Goal: Task Accomplishment & Management: Complete application form

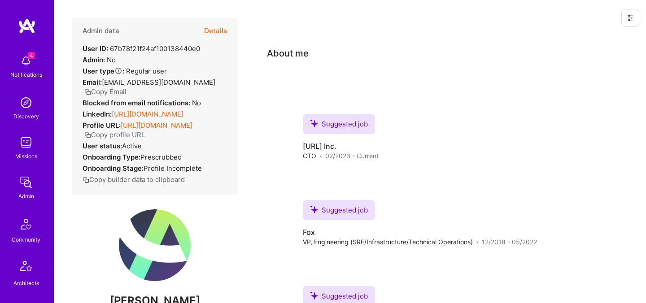
scroll to position [163, 0]
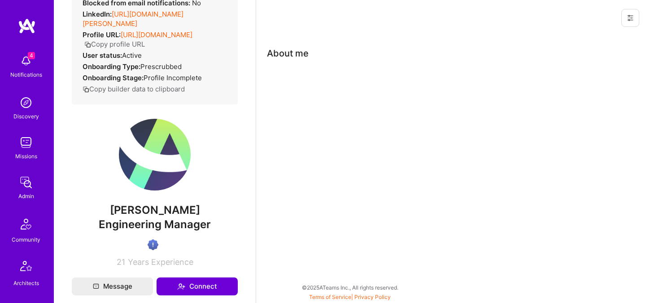
scroll to position [101, 0]
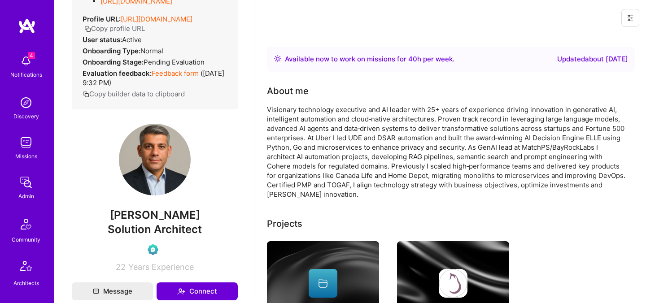
scroll to position [148, 0]
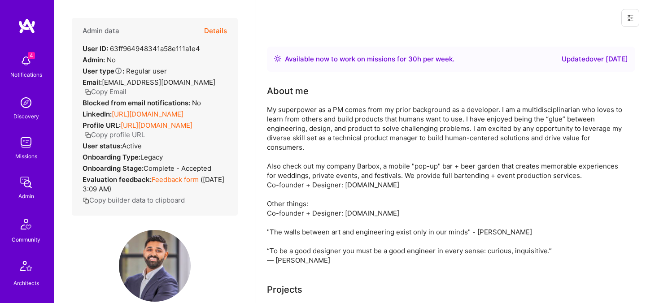
click at [219, 22] on button "Details" at bounding box center [215, 31] width 23 height 26
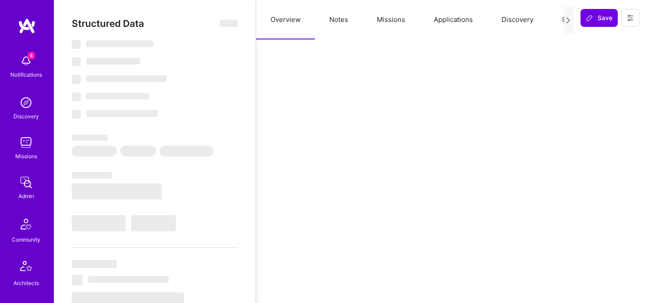
click at [561, 21] on button "Evaluation" at bounding box center [579, 20] width 62 height 40
select select "Right Now"
select select "4"
select select "7"
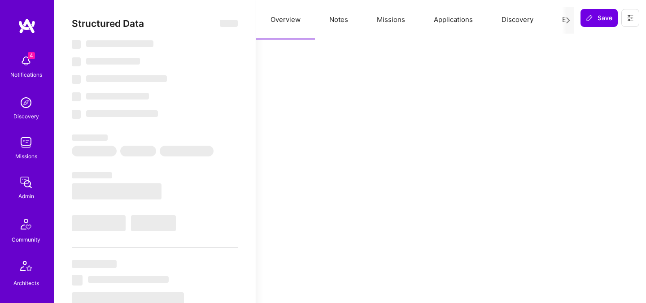
select select "7"
select select "US"
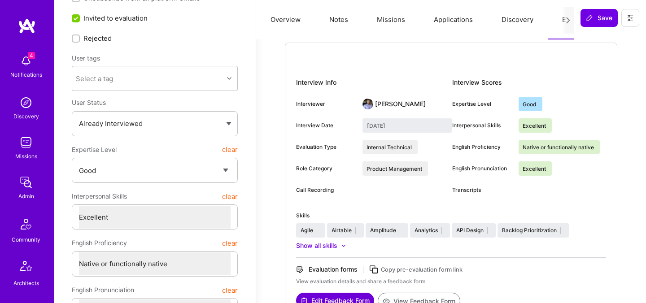
scroll to position [129, 0]
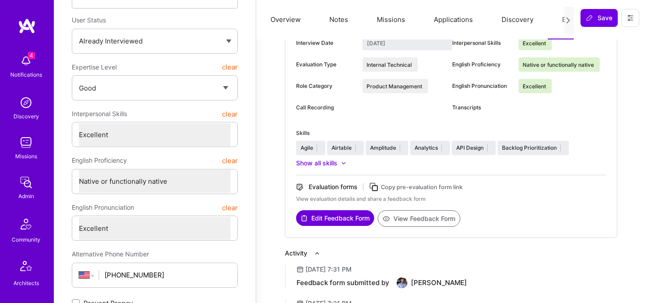
click at [409, 220] on button "View Feedback Form" at bounding box center [419, 219] width 83 height 17
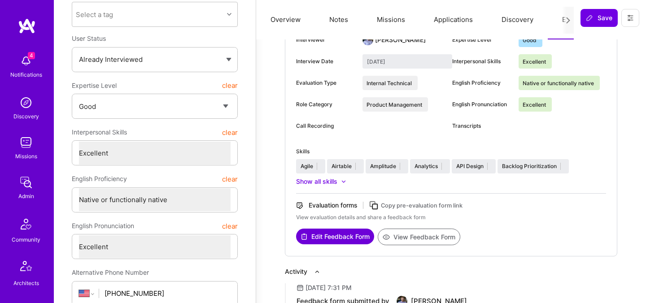
scroll to position [114, 0]
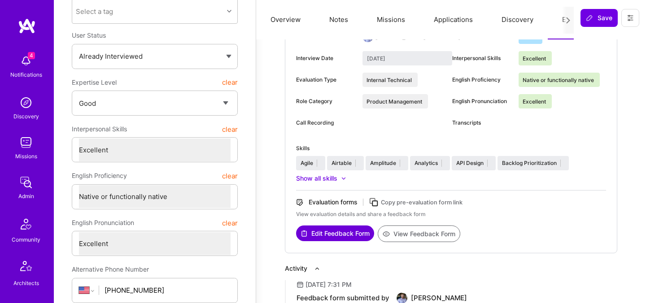
click at [355, 230] on button "Edit Feedback Form" at bounding box center [335, 234] width 78 height 16
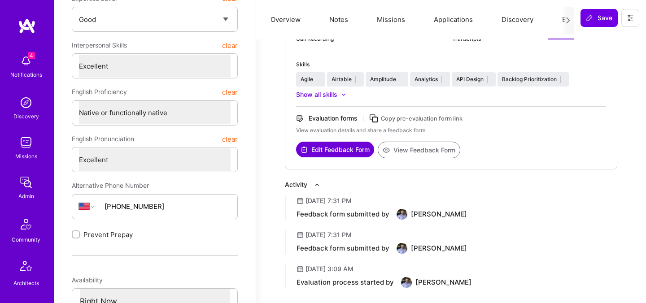
scroll to position [0, 0]
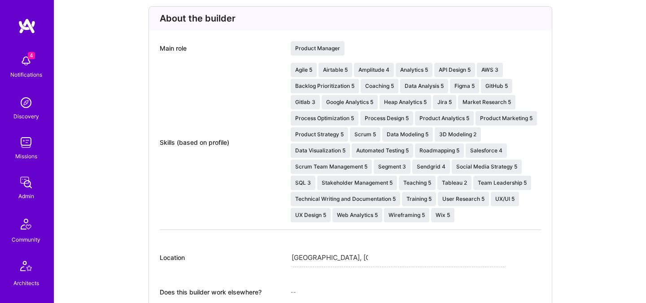
scroll to position [313, 0]
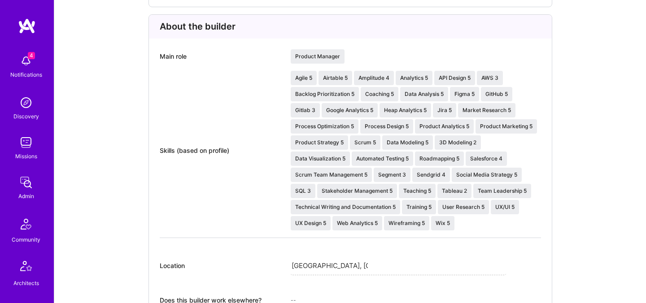
click at [170, 55] on div "Main role" at bounding box center [220, 56] width 120 height 14
copy div "Main role"
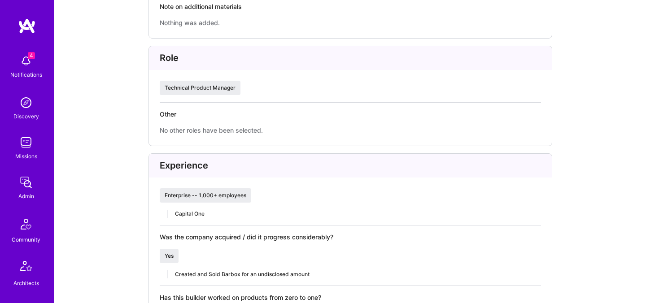
scroll to position [848, 0]
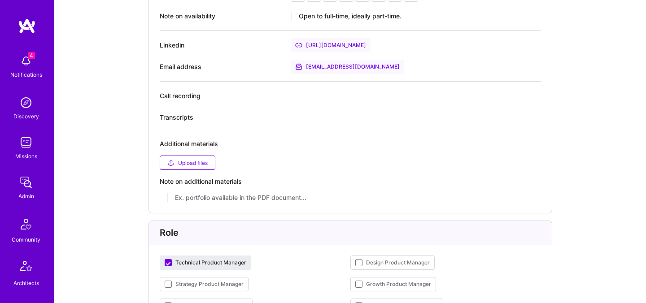
scroll to position [671, 0]
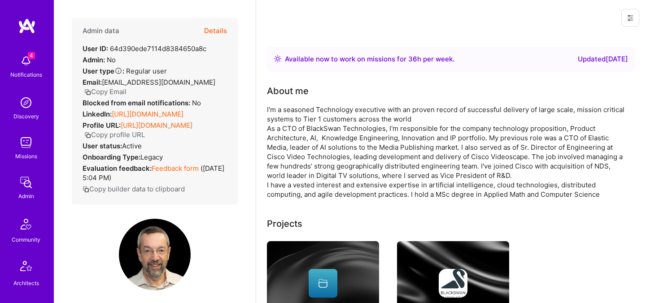
click at [228, 30] on div "Admin data Details User ID: 64d390ede7114d8384650a8c Admin: No User type Regula…" at bounding box center [155, 111] width 166 height 187
click at [219, 31] on button "Details" at bounding box center [215, 31] width 23 height 26
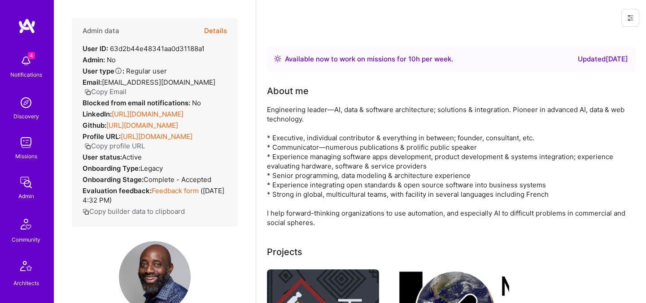
click at [222, 30] on button "Details" at bounding box center [215, 31] width 23 height 26
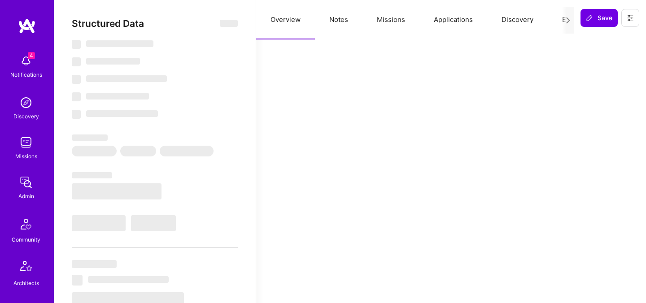
click at [558, 22] on button "Evaluation" at bounding box center [579, 20] width 62 height 40
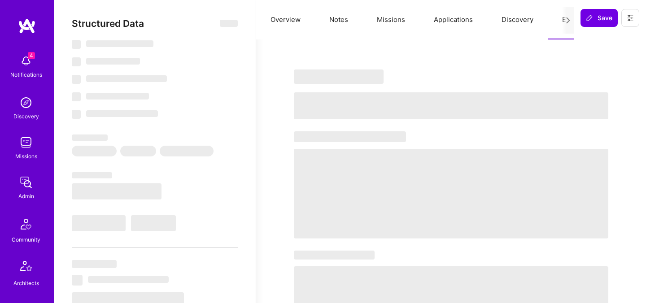
select select "Right Now"
select select "7"
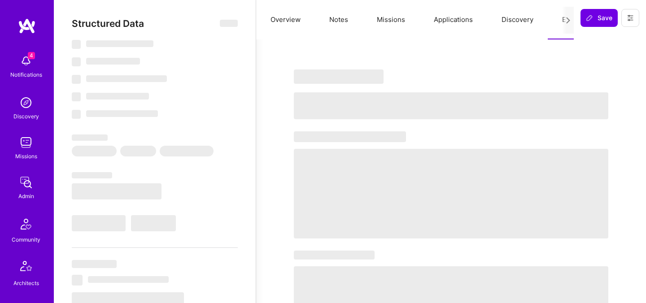
select select "US"
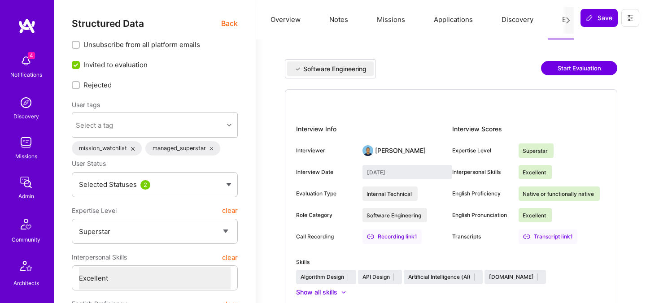
click at [231, 25] on span "Back" at bounding box center [229, 23] width 17 height 11
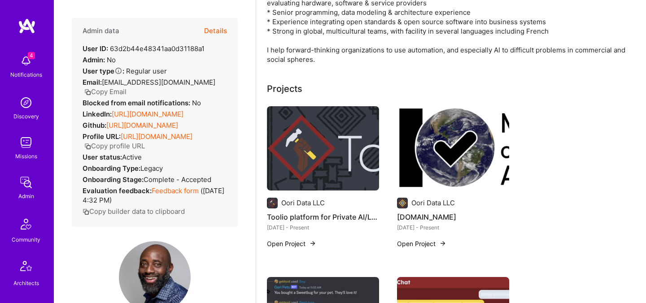
scroll to position [198, 0]
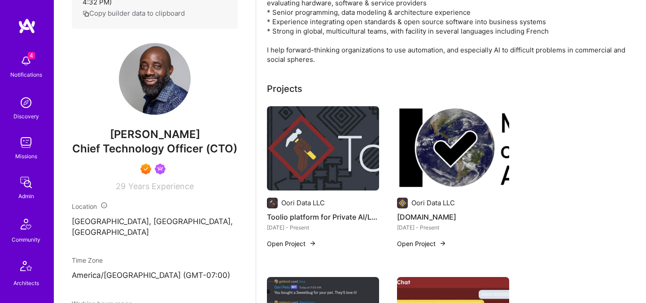
click at [149, 132] on span "Uche Ogbuji" at bounding box center [155, 134] width 166 height 13
copy span "Uche Ogbuji"
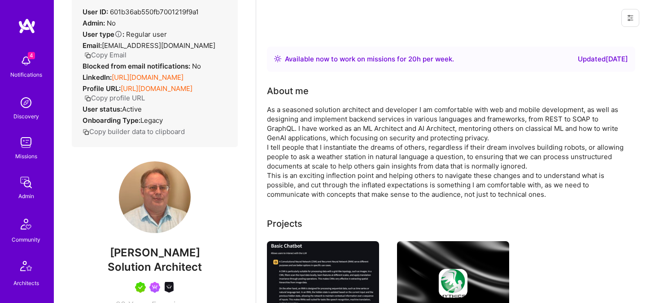
scroll to position [78, 0]
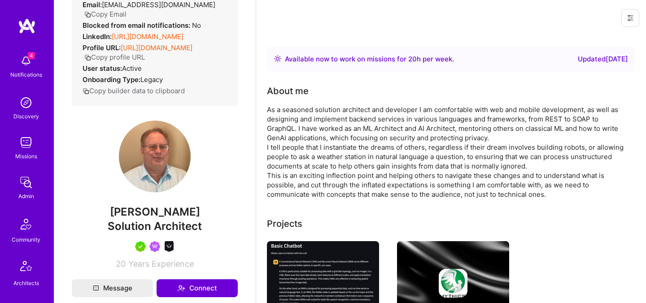
click at [157, 219] on span "[PERSON_NAME]" at bounding box center [155, 212] width 166 height 13
copy span "[PERSON_NAME]"
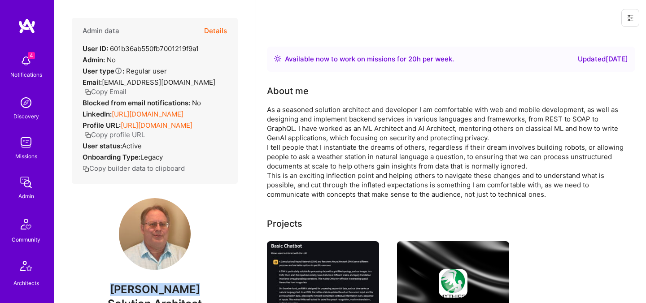
click at [224, 28] on button "Details" at bounding box center [215, 31] width 23 height 26
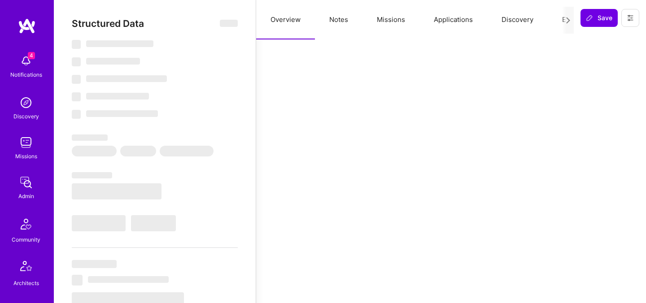
click at [558, 20] on button "Evaluation" at bounding box center [579, 20] width 62 height 40
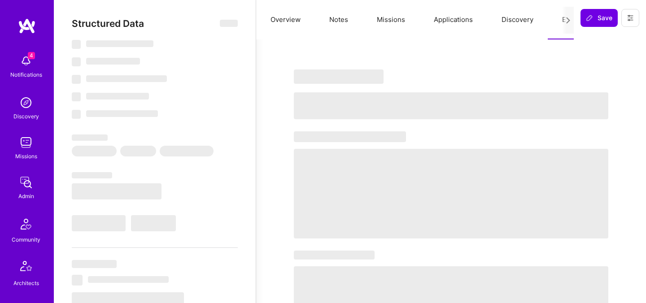
select select "Right Now"
select select "5"
select select "4"
select select "7"
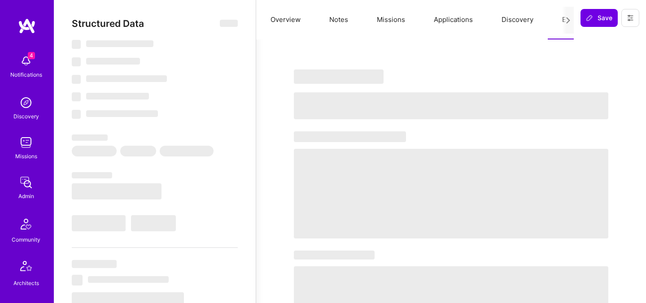
select select "US"
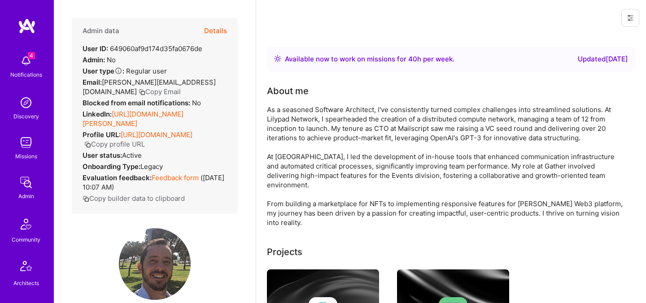
click at [221, 29] on button "Details" at bounding box center [215, 31] width 23 height 26
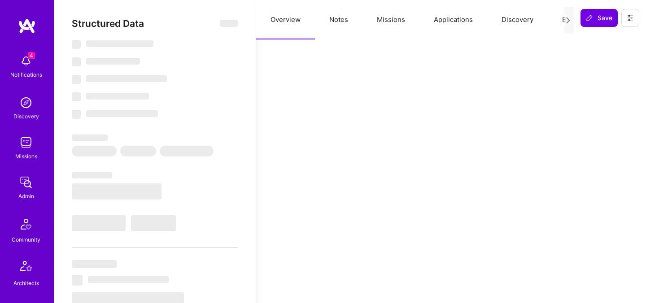
click at [549, 22] on button "Evaluation" at bounding box center [579, 20] width 62 height 40
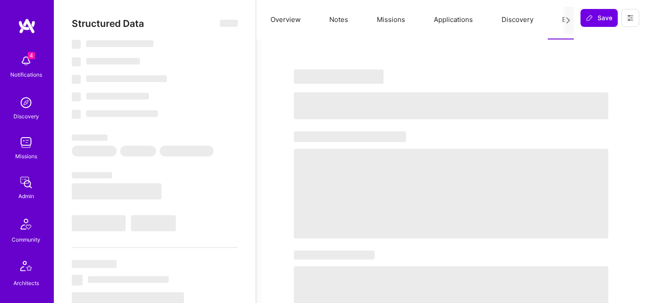
select select "Right Now"
select select "7"
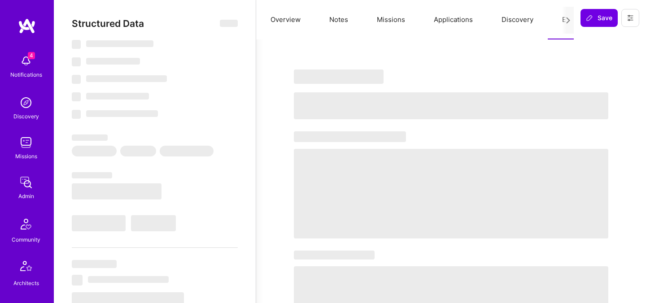
select select "US"
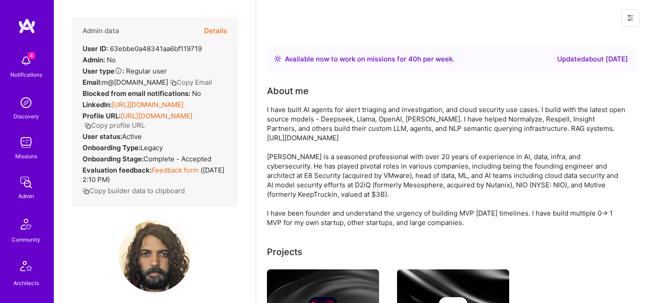
click at [219, 28] on button "Details" at bounding box center [215, 31] width 23 height 26
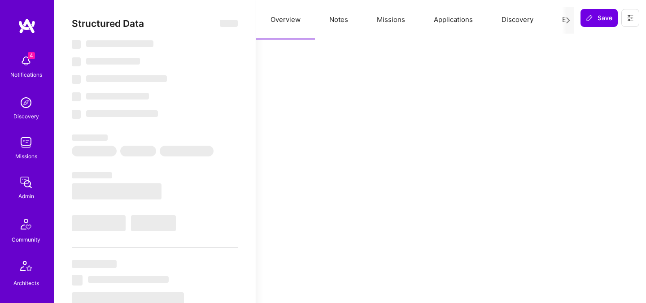
click at [558, 19] on button "Evaluation" at bounding box center [579, 20] width 62 height 40
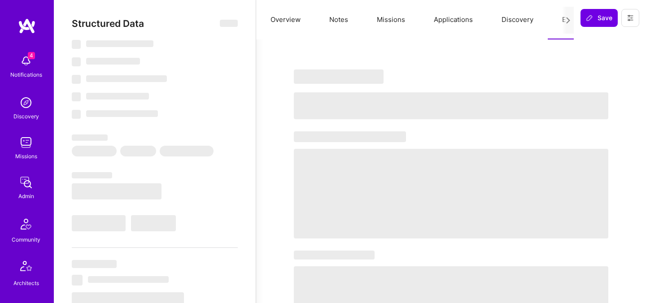
select select "Right Now"
select select "7"
select select "4"
select select "7"
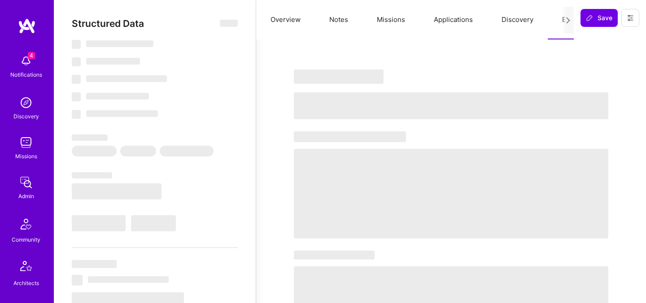
select select "US"
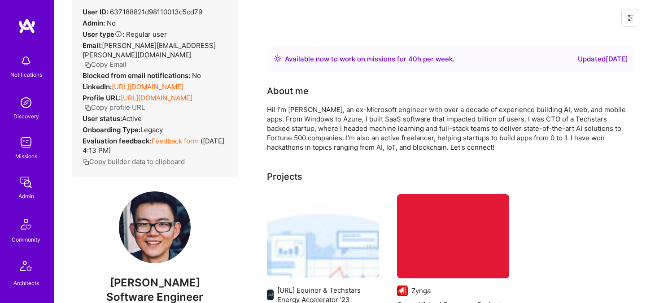
scroll to position [104, 0]
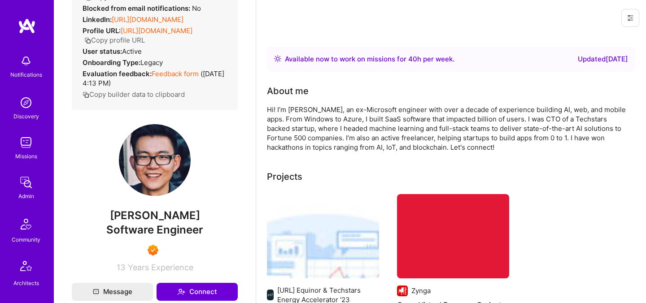
click at [159, 198] on div "Admin data Details User ID: 637188821d98110013c5cd79 Admin: No User type Regula…" at bounding box center [155, 93] width 166 height 359
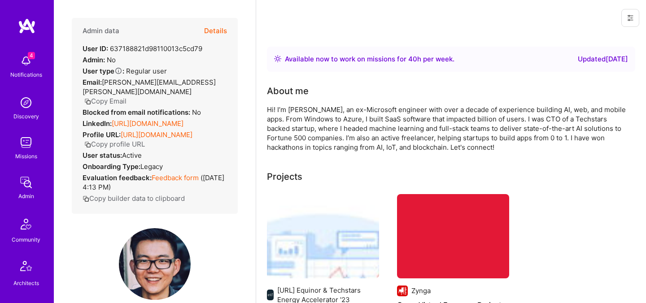
click at [216, 37] on button "Details" at bounding box center [215, 31] width 23 height 26
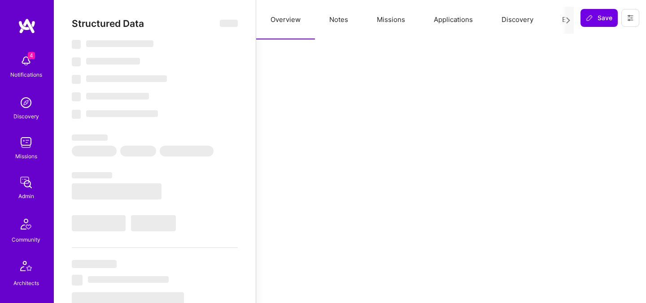
click at [558, 21] on button "Evaluation" at bounding box center [579, 20] width 62 height 40
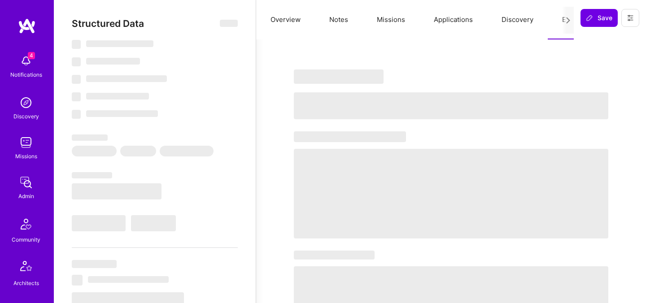
select select "Right Now"
select select "7"
select select "4"
select select "7"
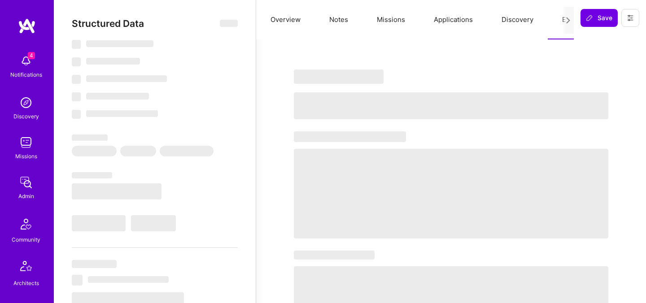
select select "US"
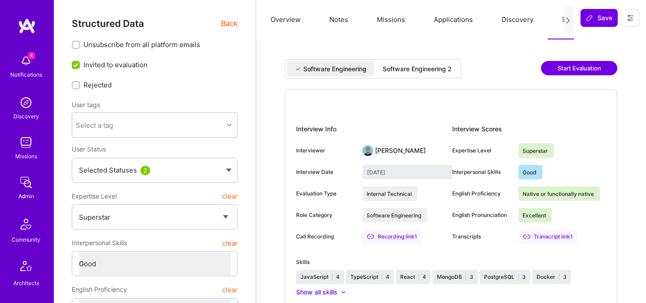
click at [417, 75] on div "Software Engineering 2" at bounding box center [418, 69] width 84 height 15
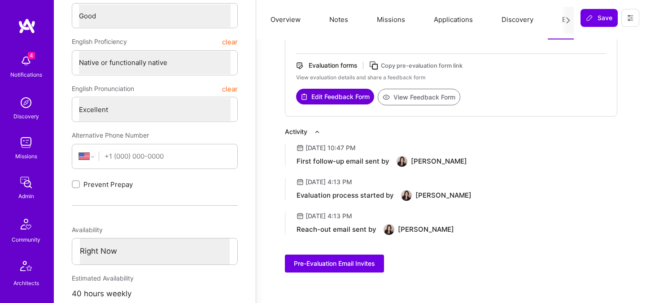
scroll to position [253, 0]
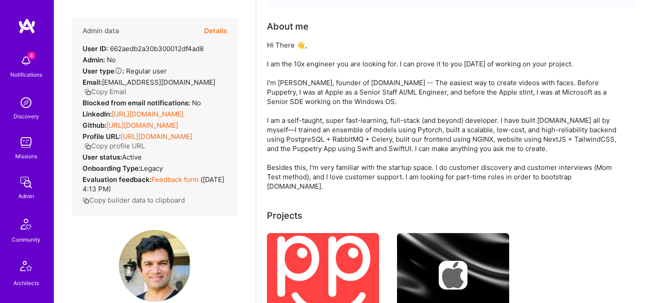
click at [220, 28] on button "Details" at bounding box center [215, 31] width 23 height 26
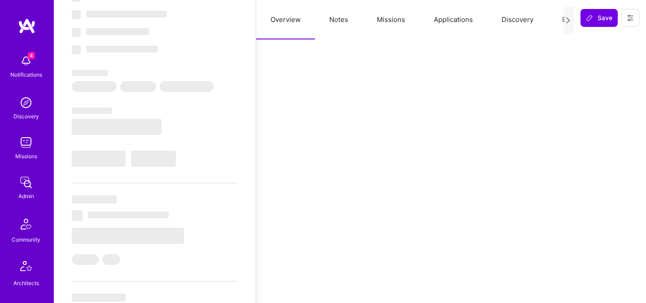
click at [556, 22] on button "Evaluation" at bounding box center [579, 20] width 62 height 40
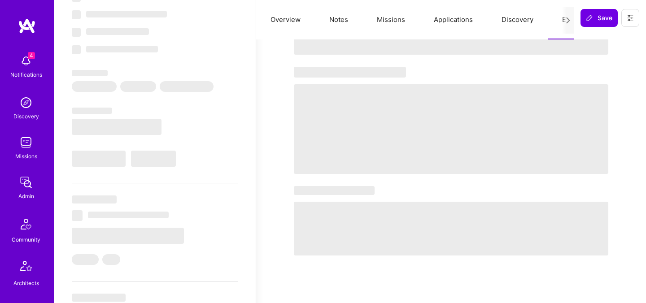
select select "Right Now"
select select "5"
select select "7"
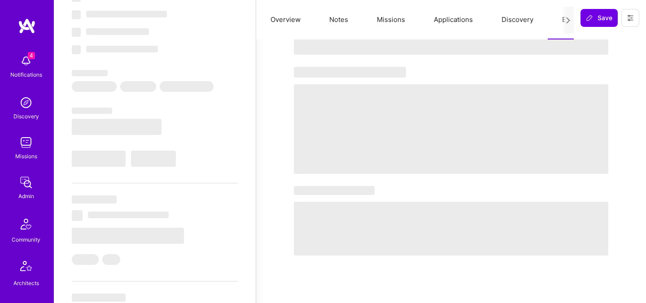
select select "US"
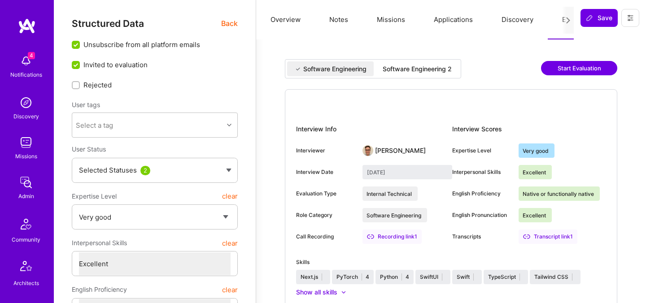
click at [407, 66] on div "Software Engineering 2" at bounding box center [417, 69] width 69 height 9
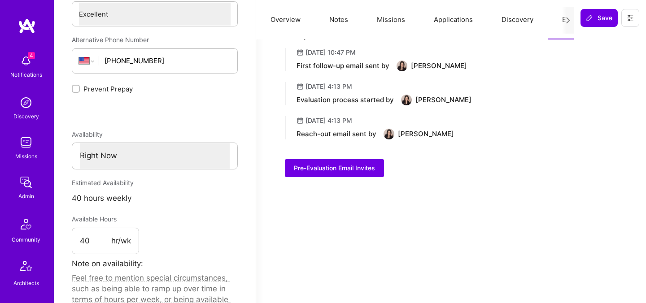
scroll to position [347, 0]
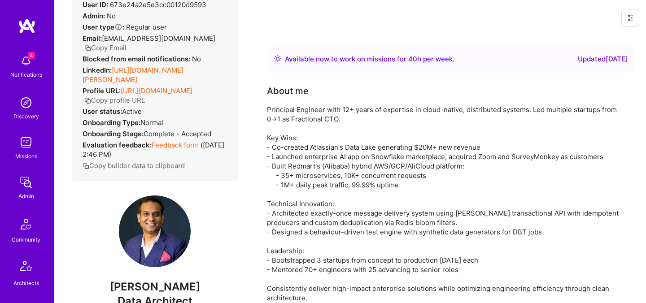
scroll to position [12, 0]
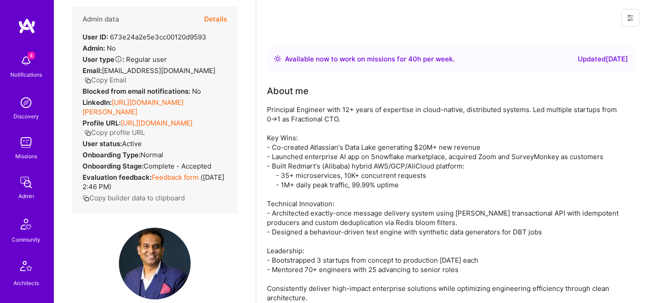
click at [220, 19] on button "Details" at bounding box center [215, 19] width 23 height 26
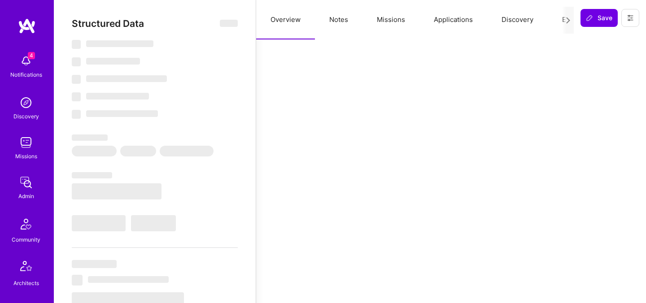
click at [560, 21] on button "Evaluation" at bounding box center [579, 20] width 62 height 40
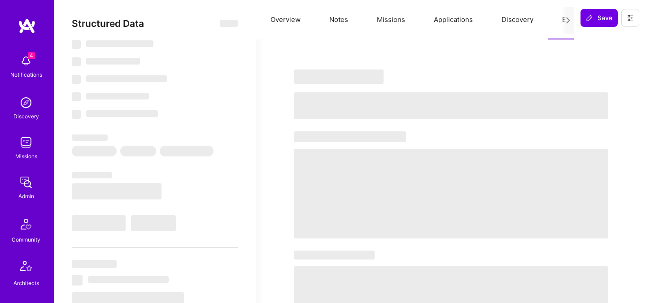
select select "Right Now"
select select "5"
select select "7"
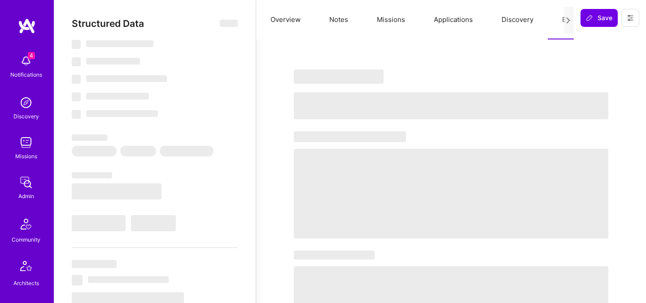
select select "IN"
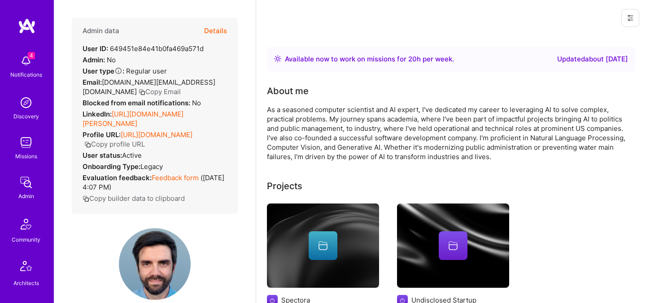
click at [222, 30] on button "Details" at bounding box center [215, 31] width 23 height 26
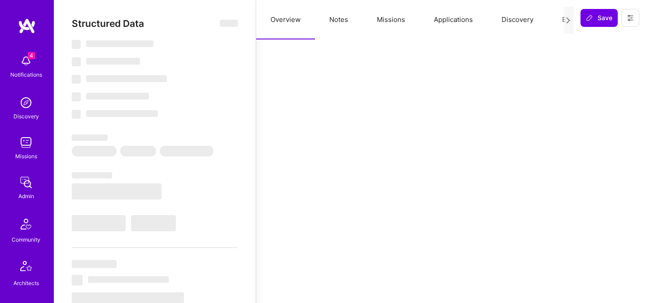
click at [563, 19] on div at bounding box center [569, 20] width 12 height 27
click at [560, 19] on button "Evaluation" at bounding box center [579, 20] width 62 height 40
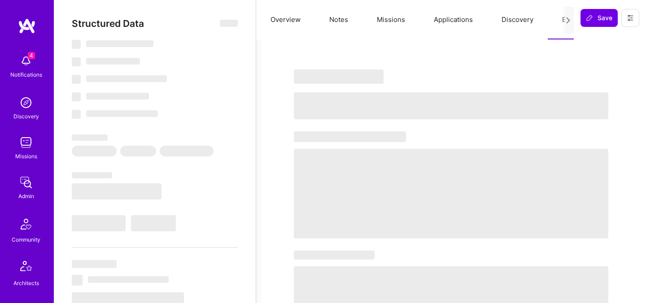
select select "Right Now"
select select "7"
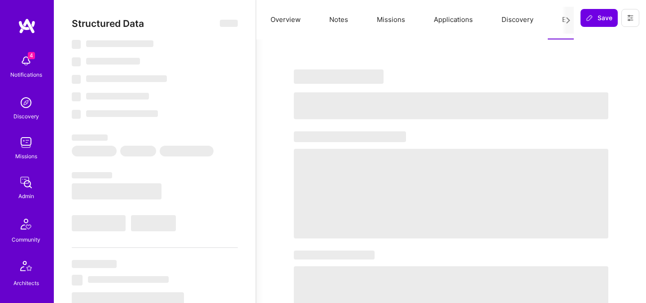
select select "US"
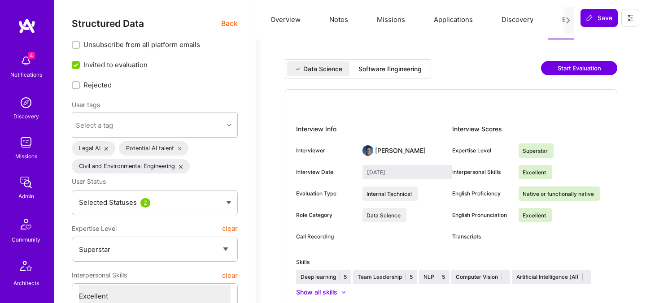
click at [383, 67] on div "Software Engineering" at bounding box center [390, 69] width 63 height 9
type input "September 29, 2025"
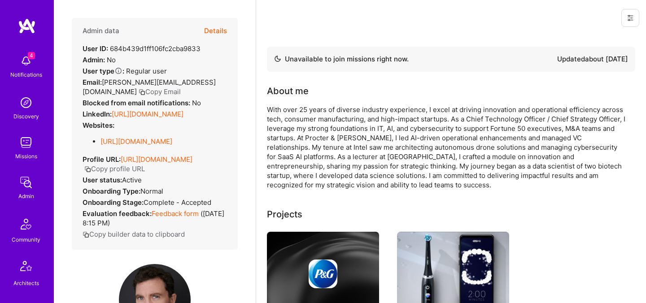
click at [218, 29] on button "Details" at bounding box center [215, 31] width 23 height 26
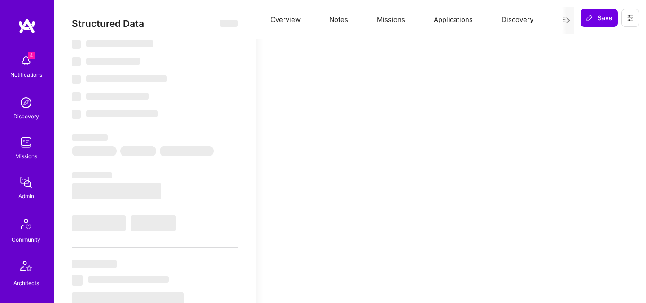
click at [559, 19] on button "Evaluation" at bounding box center [579, 20] width 62 height 40
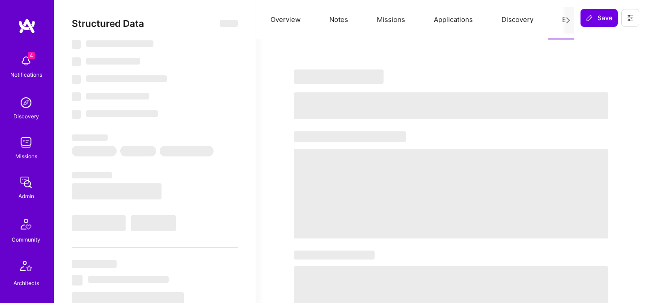
select select "Not Available"
select select "6 Months"
select select "5"
select select "4"
select select "7"
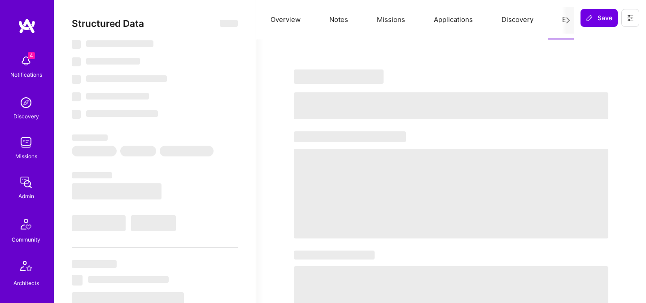
select select "7"
select select "US"
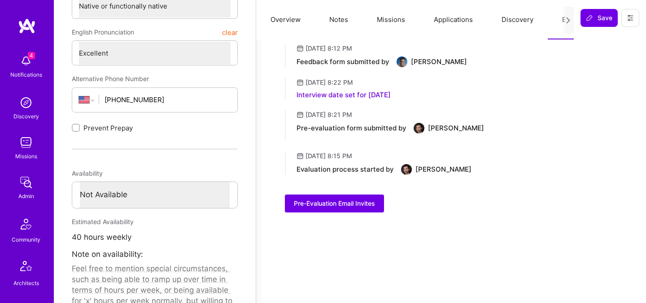
scroll to position [272, 0]
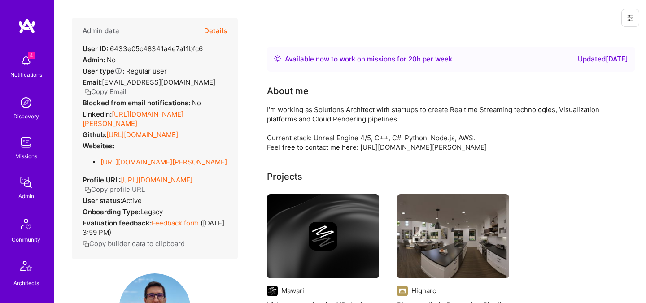
click at [218, 29] on button "Details" at bounding box center [215, 31] width 23 height 26
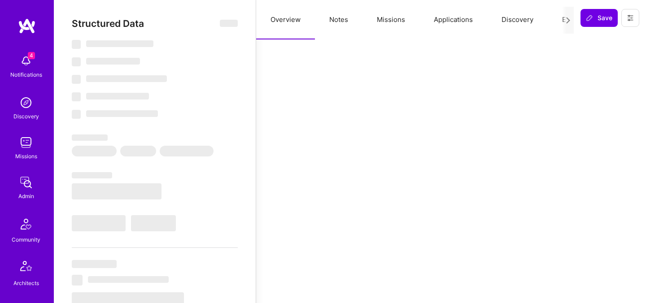
click at [557, 19] on button "Evaluation" at bounding box center [579, 20] width 62 height 40
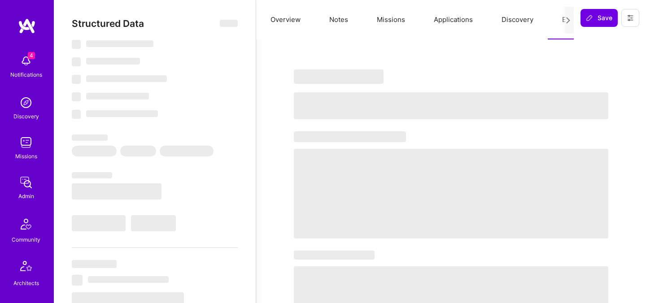
select select "Right Now"
select select "7"
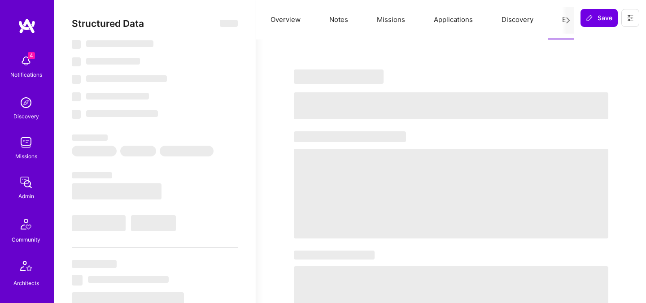
select select "GB"
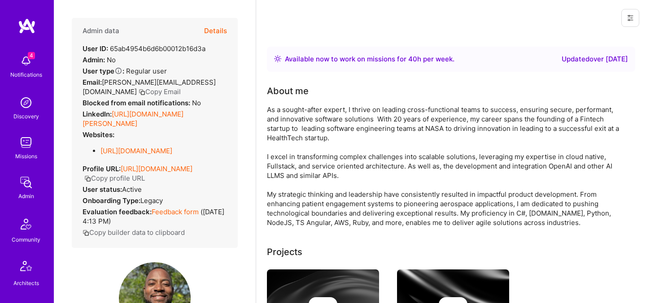
click at [219, 25] on button "Details" at bounding box center [215, 31] width 23 height 26
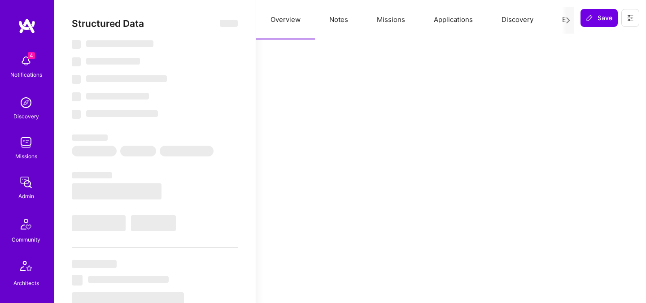
select select "Right Now"
select select "5"
select select "4"
select select "7"
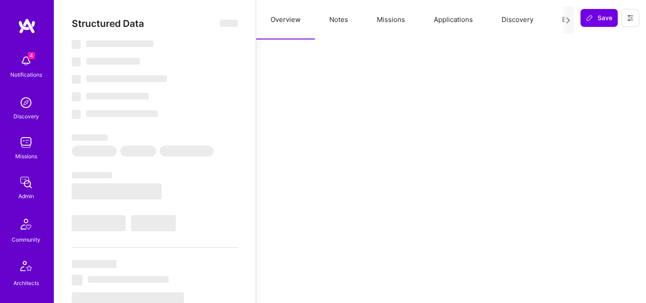
select select "US"
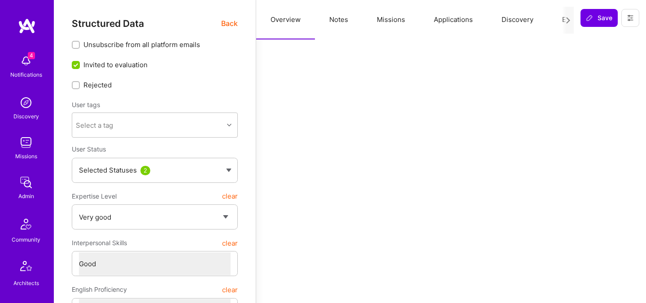
click at [554, 18] on button "Evaluation" at bounding box center [579, 20] width 62 height 40
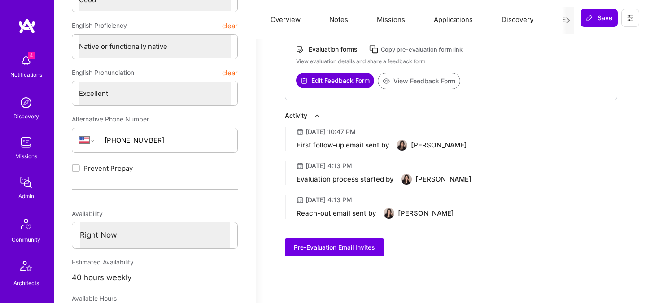
scroll to position [265, 0]
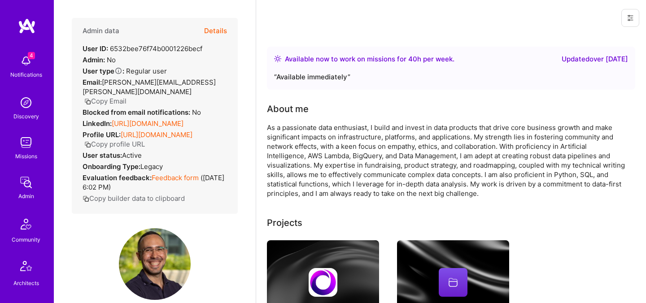
click at [215, 27] on button "Details" at bounding box center [215, 31] width 23 height 26
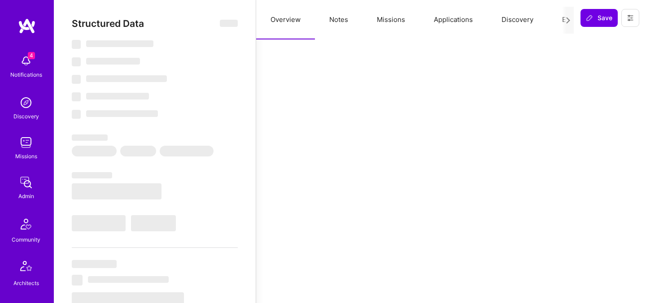
click at [556, 20] on button "Evaluation" at bounding box center [579, 20] width 62 height 40
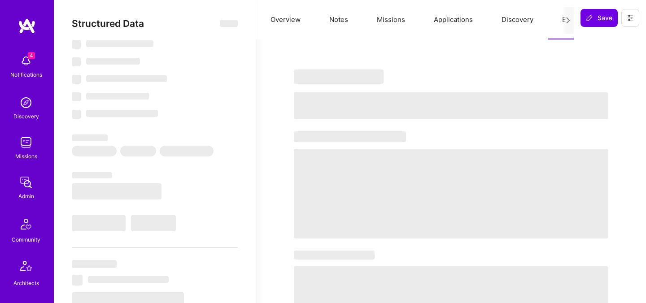
select select "Right Now"
select select "5"
select select "4"
select select "7"
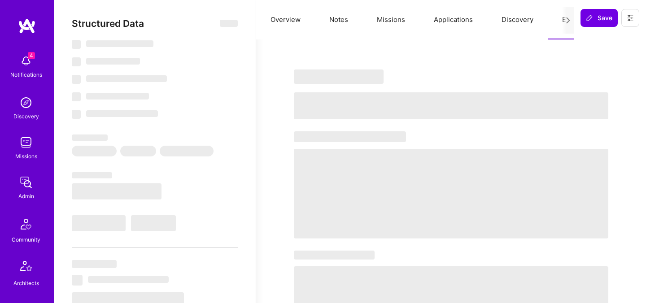
select select "US"
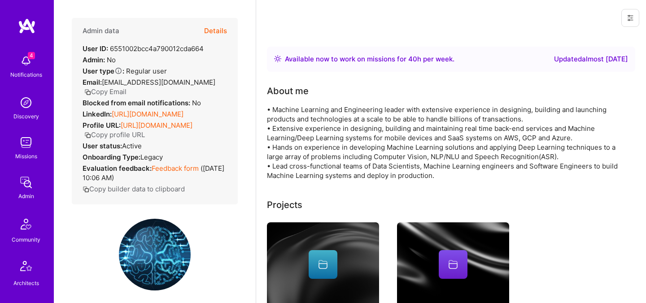
click at [214, 33] on button "Details" at bounding box center [215, 31] width 23 height 26
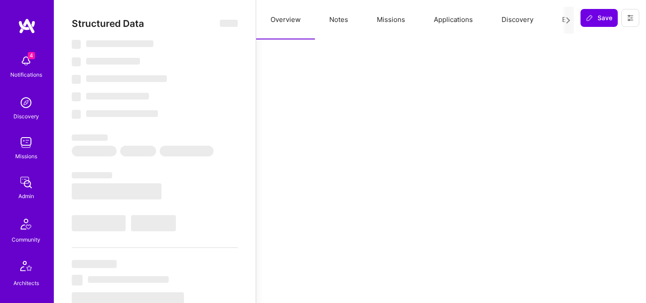
select select "Right Now"
select select "5"
select select "4"
select select "7"
select select "6"
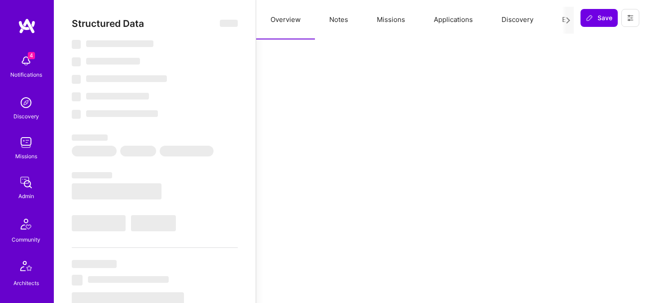
select select "US"
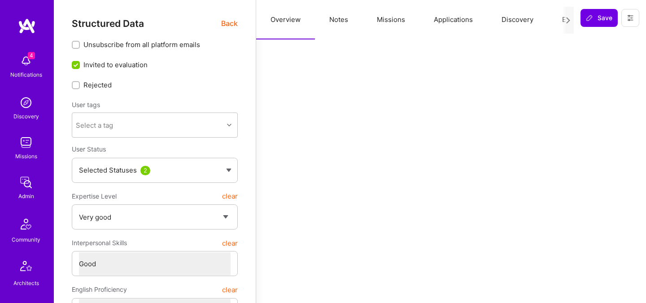
click at [557, 20] on button "Evaluation" at bounding box center [579, 20] width 62 height 40
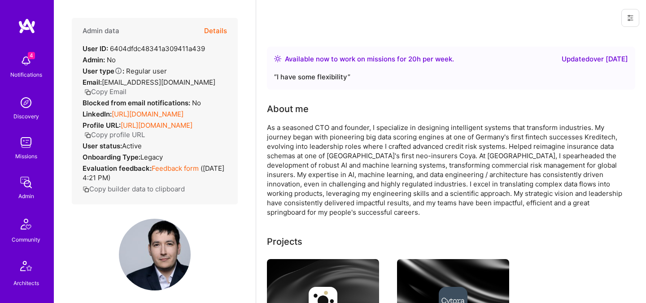
click at [224, 31] on button "Details" at bounding box center [215, 31] width 23 height 26
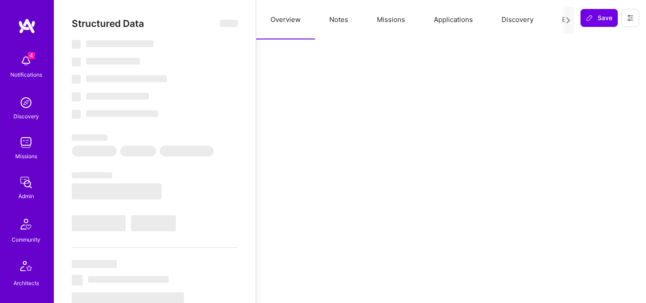
click at [560, 21] on button "Evaluation" at bounding box center [579, 20] width 62 height 40
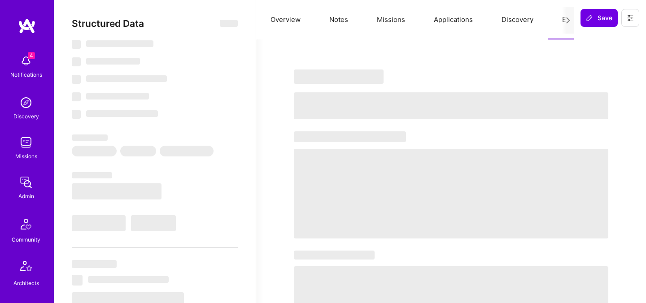
select select "Right Now"
select select "7"
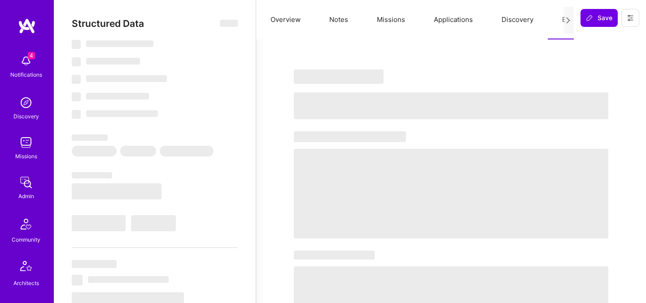
select select "BG"
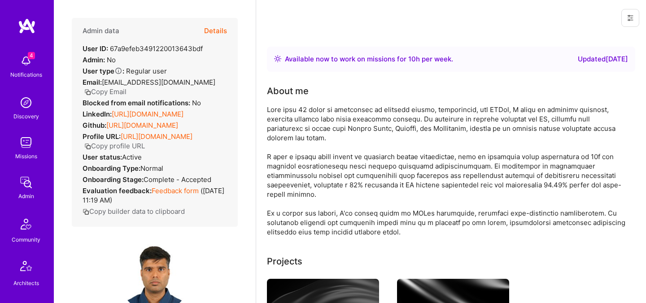
click at [218, 31] on button "Details" at bounding box center [215, 31] width 23 height 26
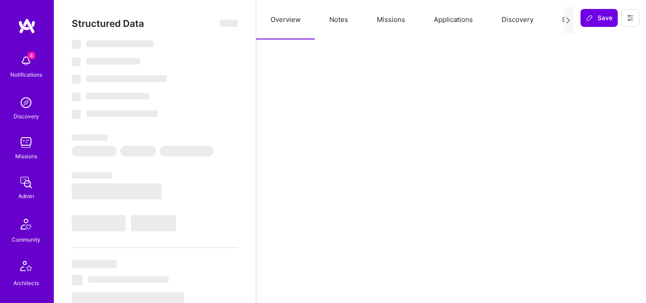
click at [555, 20] on button "Evaluation" at bounding box center [579, 20] width 62 height 40
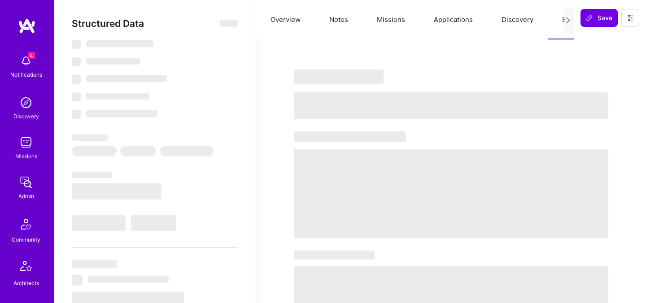
select select "Right Now"
select select "7"
select select "6"
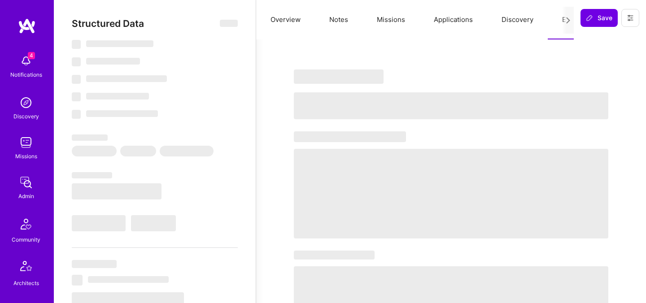
select select "NL"
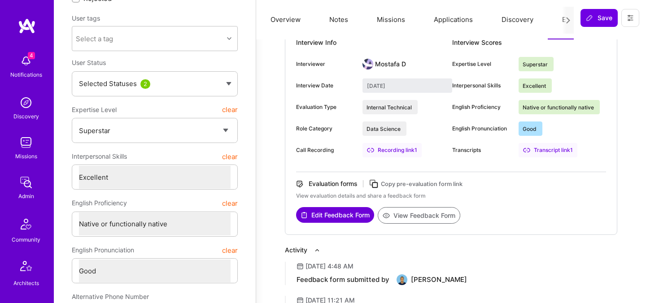
scroll to position [88, 0]
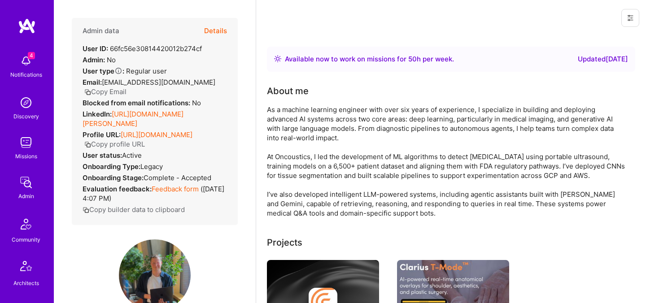
click at [218, 28] on button "Details" at bounding box center [215, 31] width 23 height 26
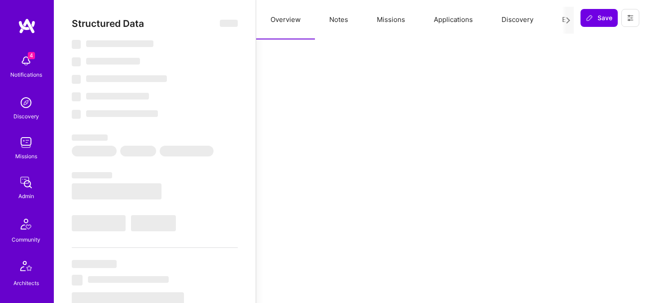
click at [554, 18] on button "Evaluation" at bounding box center [579, 20] width 62 height 40
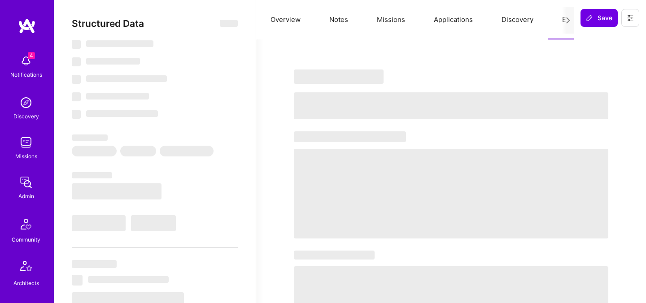
select select "Right Now"
select select "5"
select select "7"
select select "6"
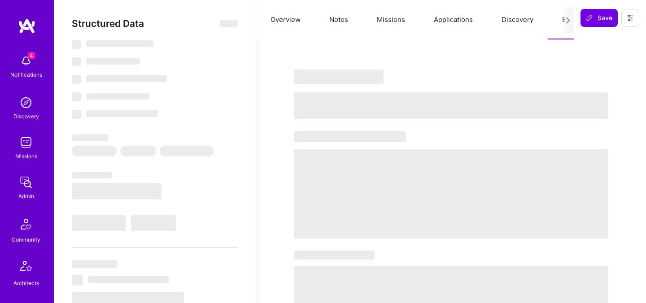
select select "CA"
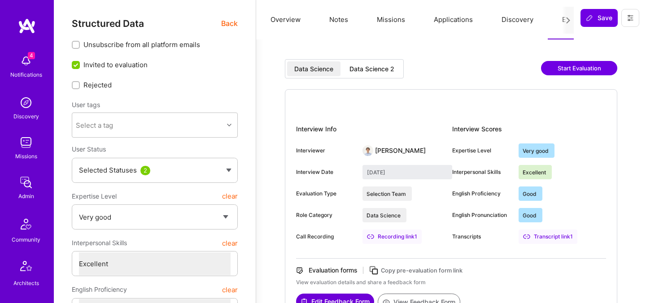
click at [375, 69] on div "Data Science 2" at bounding box center [372, 69] width 45 height 9
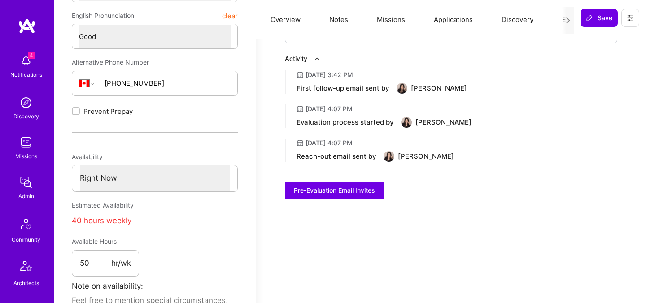
scroll to position [298, 0]
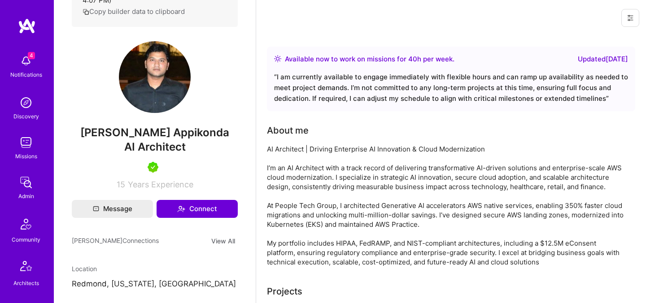
scroll to position [200, 0]
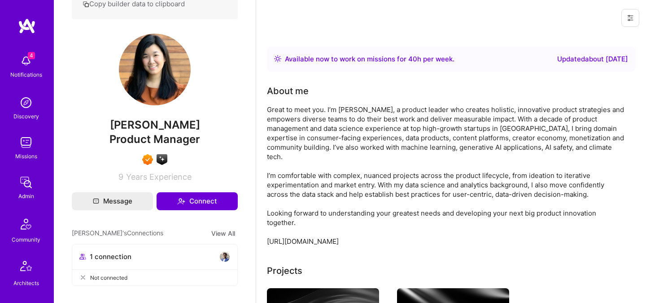
scroll to position [190, 0]
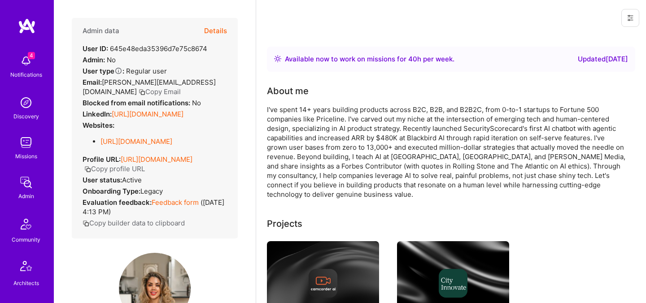
click at [215, 30] on button "Details" at bounding box center [215, 31] width 23 height 26
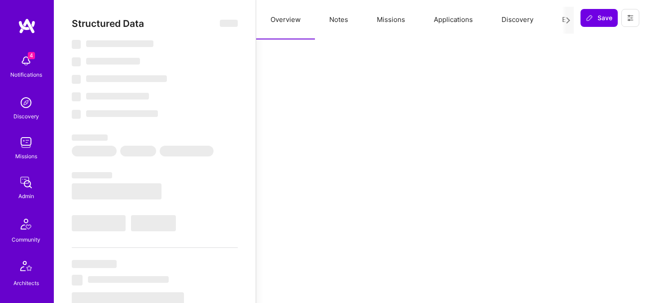
click at [558, 15] on button "Evaluation" at bounding box center [579, 20] width 62 height 40
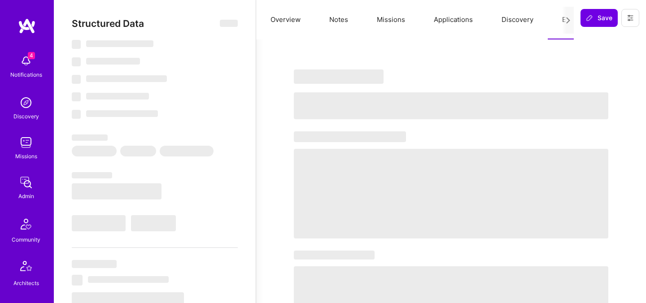
select select "Right Now"
select select "5"
select select "7"
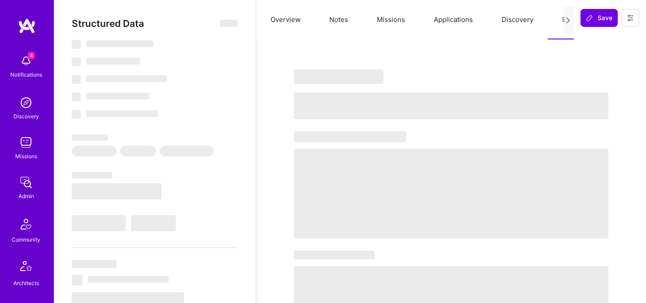
select select "US"
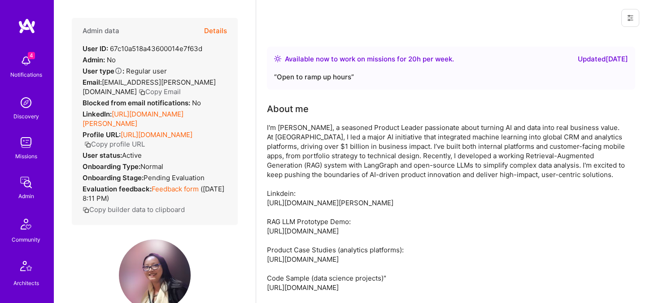
click at [221, 33] on button "Details" at bounding box center [215, 31] width 23 height 26
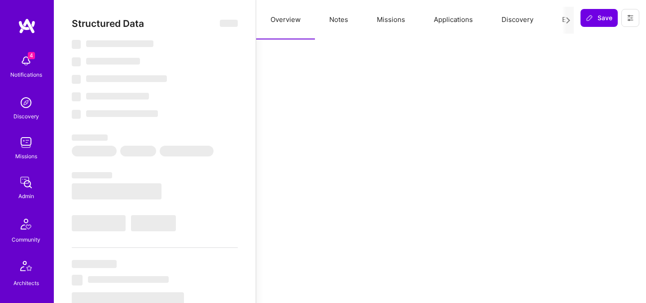
select select "Right Now"
select select "Verified"
select select "US"
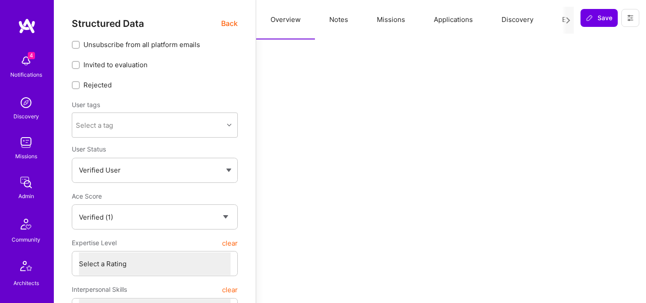
click at [554, 22] on button "Evaluation" at bounding box center [579, 20] width 62 height 40
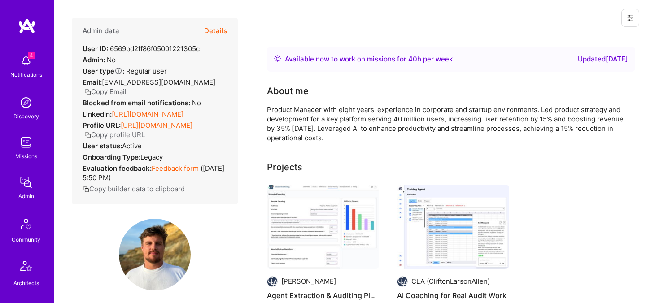
click at [218, 32] on button "Details" at bounding box center [215, 31] width 23 height 26
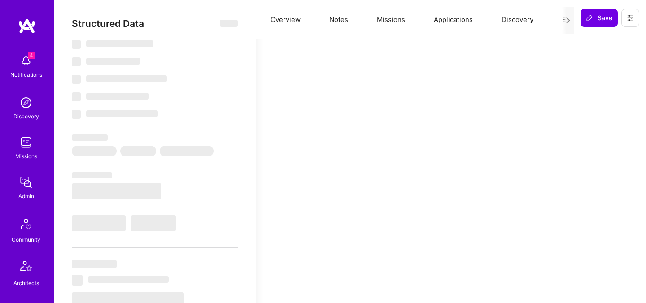
click at [548, 22] on button "Evaluation" at bounding box center [579, 20] width 62 height 40
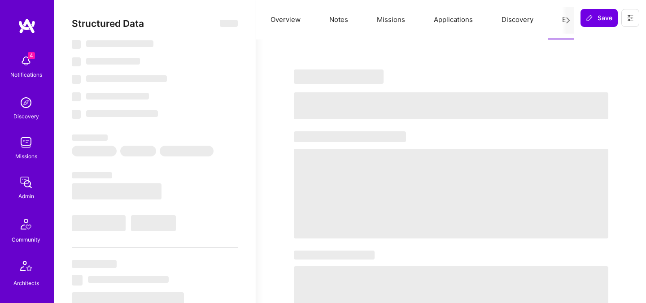
select select "Right Now"
select select "5"
select select "7"
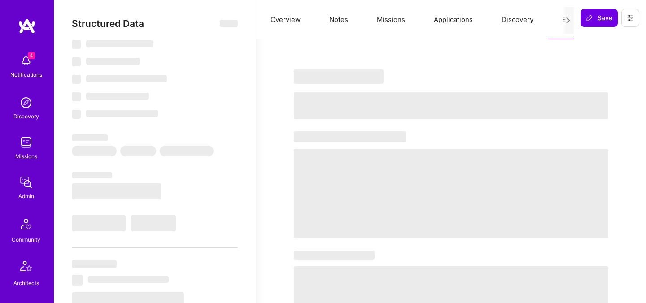
select select "PT"
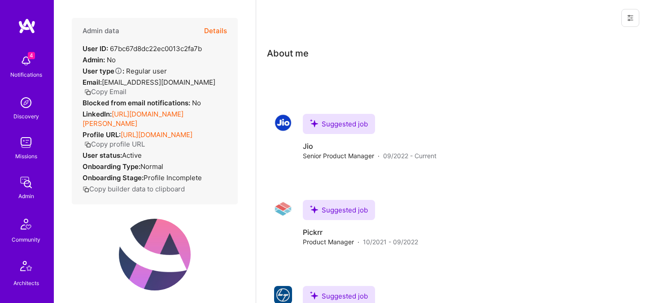
click at [223, 28] on button "Details" at bounding box center [215, 31] width 23 height 26
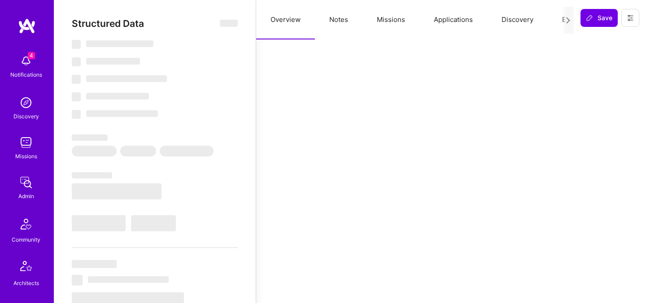
select select "US"
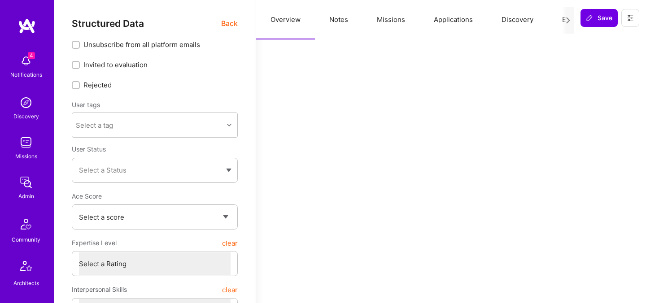
click at [548, 19] on button "Evaluation" at bounding box center [579, 20] width 62 height 40
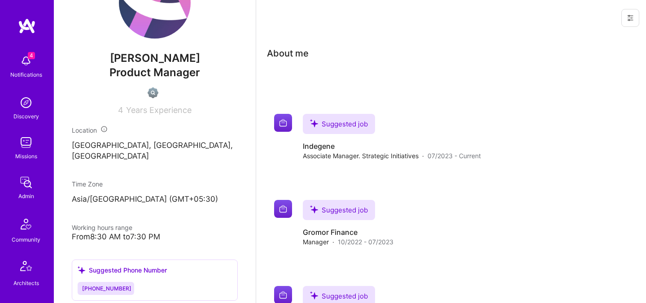
scroll to position [256, 0]
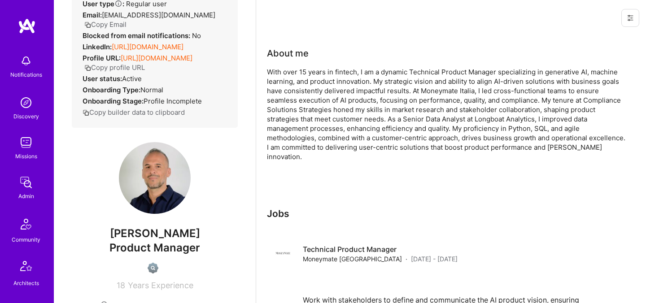
scroll to position [70, 0]
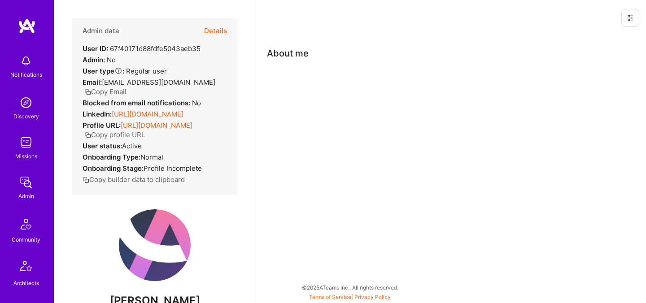
scroll to position [77, 0]
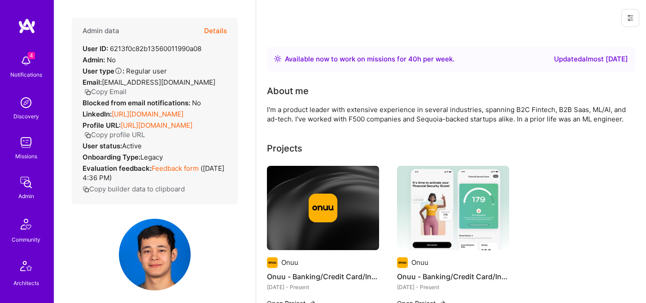
click at [222, 30] on button "Details" at bounding box center [215, 31] width 23 height 26
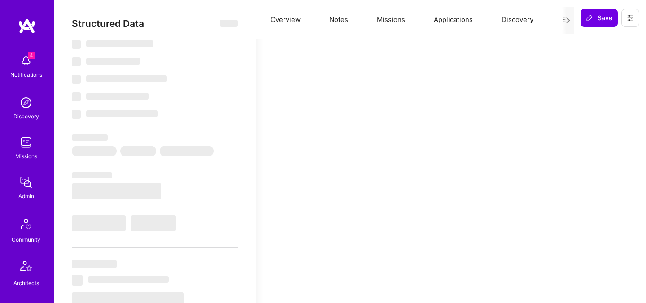
click at [554, 22] on button "Evaluation" at bounding box center [579, 20] width 62 height 40
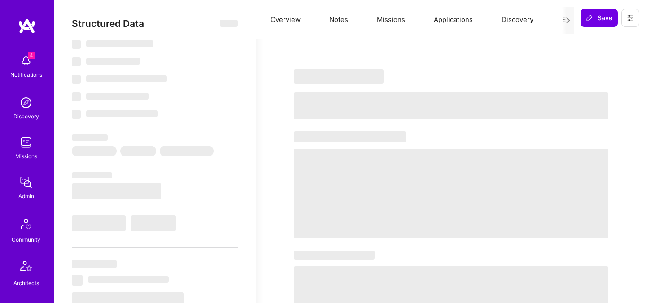
select select "Right Now"
select select "7"
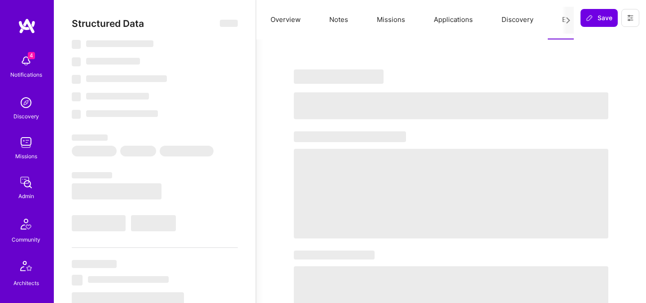
select select "US"
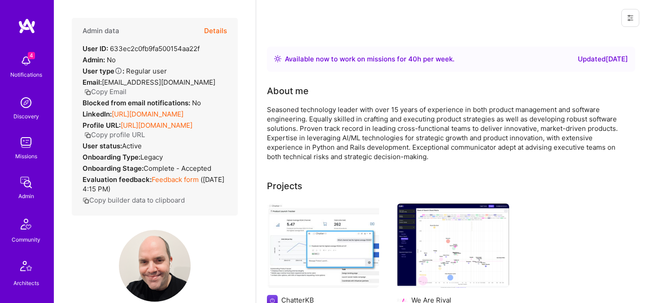
click at [223, 29] on button "Details" at bounding box center [215, 31] width 23 height 26
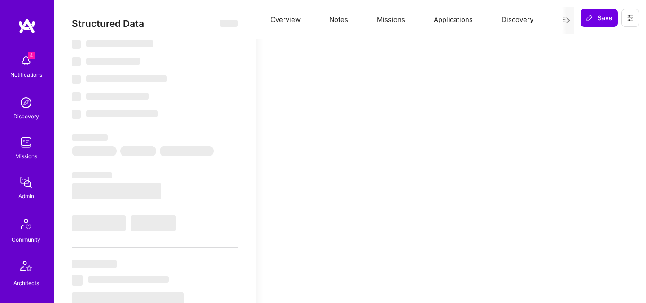
click at [559, 20] on button "Evaluation" at bounding box center [579, 20] width 62 height 40
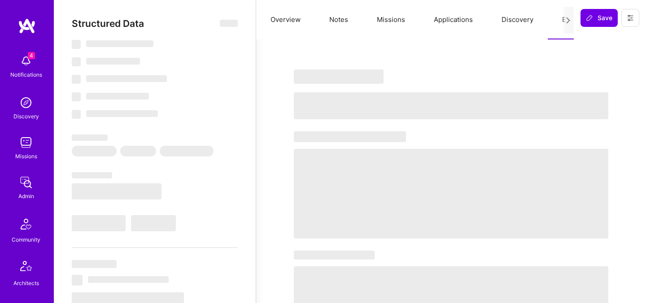
select select "Right Now"
select select "5"
select select "7"
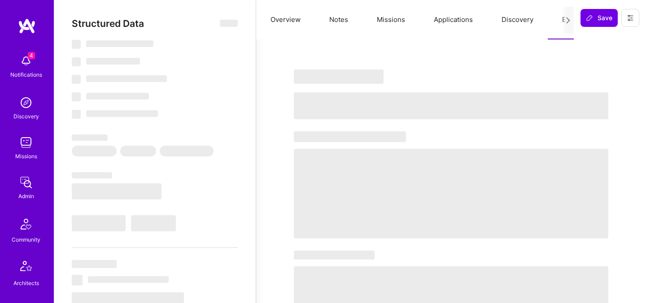
select select "US"
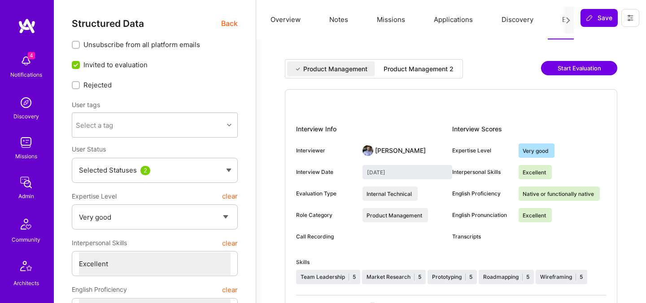
click at [396, 67] on div "Product Management 2" at bounding box center [419, 69] width 70 height 9
type input "[DATE]"
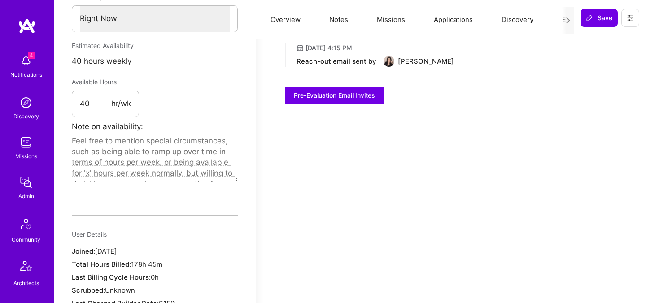
scroll to position [492, 0]
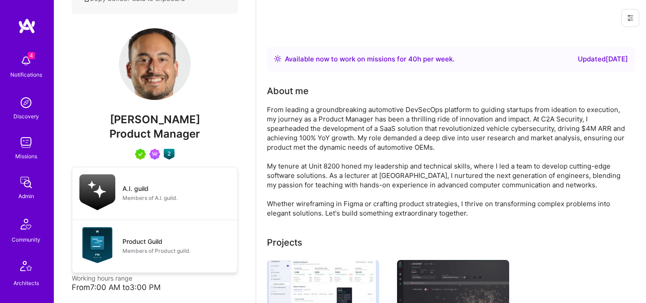
scroll to position [264, 0]
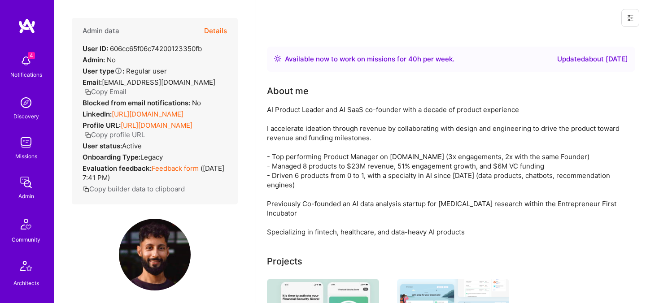
click at [216, 31] on button "Details" at bounding box center [215, 31] width 23 height 26
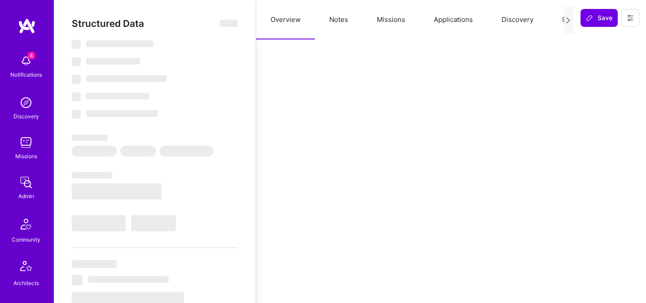
click at [559, 24] on button "Evaluation" at bounding box center [579, 20] width 62 height 40
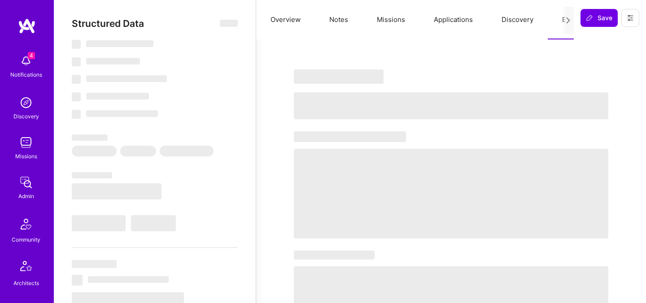
click at [371, 126] on div "‌ ‌ ‌ ‌ ‌ ‌" at bounding box center [451, 194] width 333 height 270
select select "Right Now"
select select "5"
select select "7"
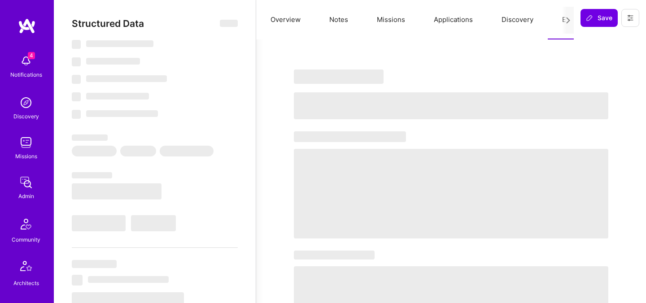
select select "7"
select select "CA"
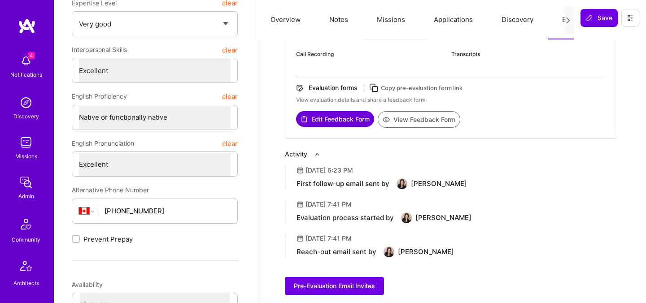
scroll to position [225, 0]
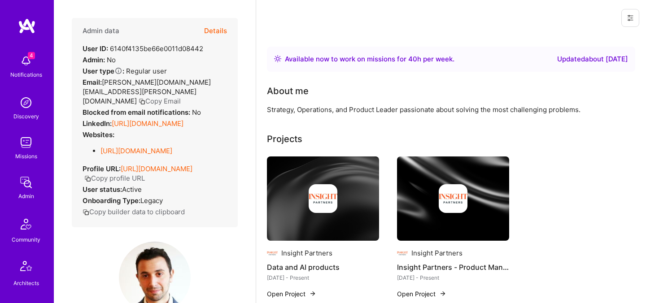
click at [220, 31] on button "Details" at bounding box center [215, 31] width 23 height 26
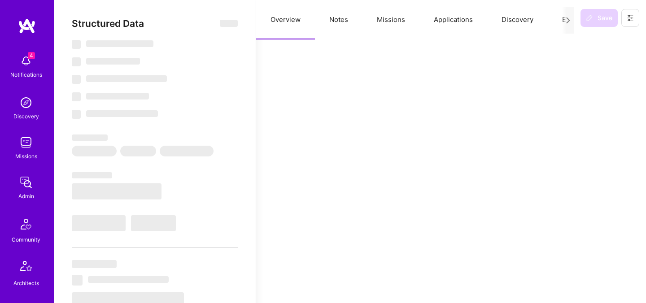
click at [548, 17] on button "Evaluation" at bounding box center [579, 20] width 62 height 40
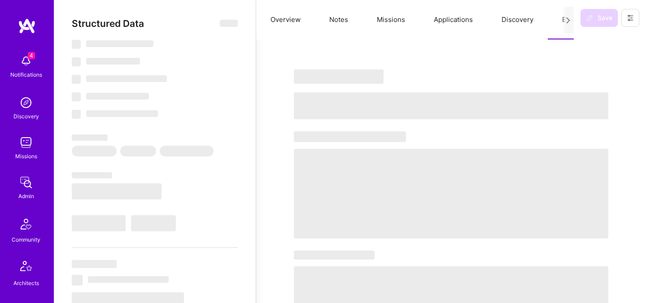
select select "Right Now"
select select "5"
select select "7"
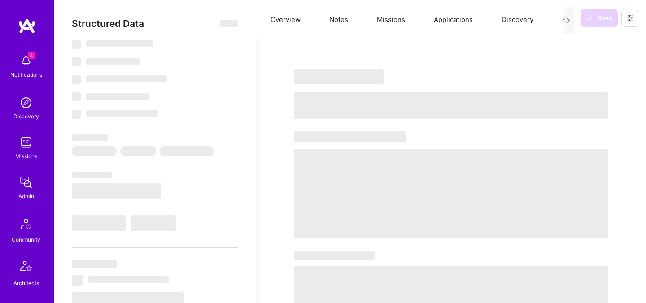
select select "US"
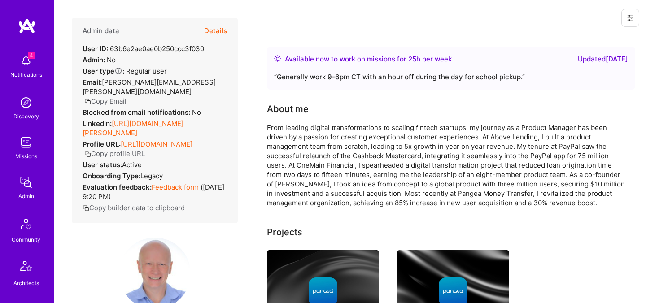
click at [218, 31] on button "Details" at bounding box center [215, 31] width 23 height 26
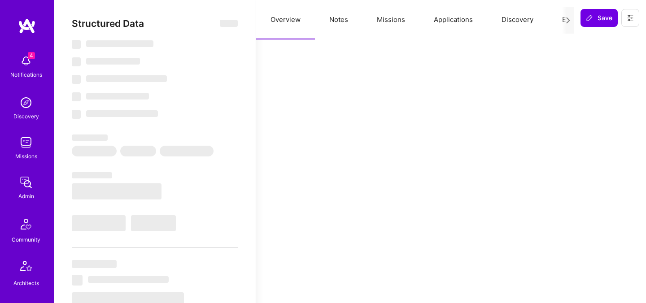
click at [557, 20] on button "Evaluation" at bounding box center [579, 20] width 62 height 40
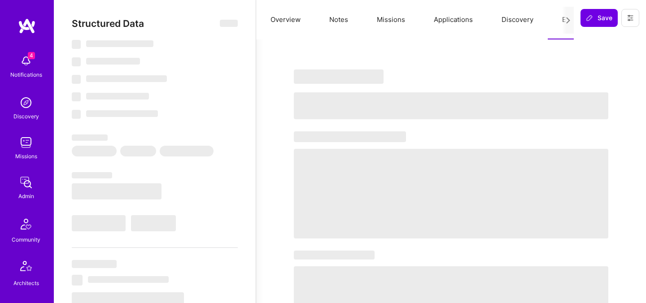
select select "Right Now"
select select "7"
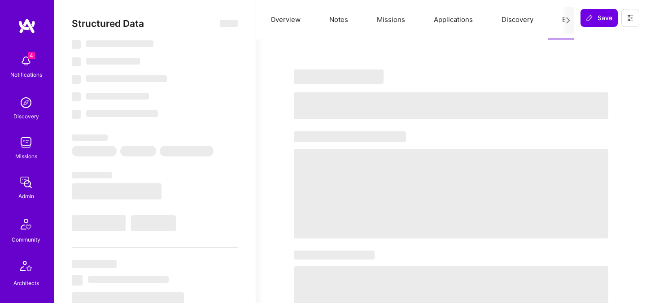
select select "US"
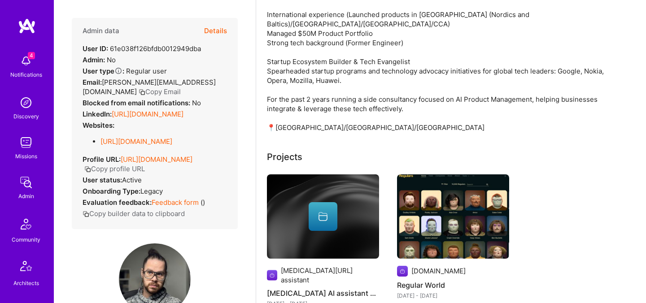
click at [216, 32] on button "Details" at bounding box center [215, 31] width 23 height 26
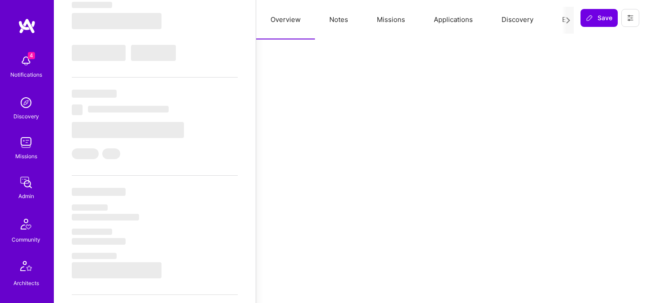
click at [556, 21] on button "Evaluation" at bounding box center [579, 20] width 62 height 40
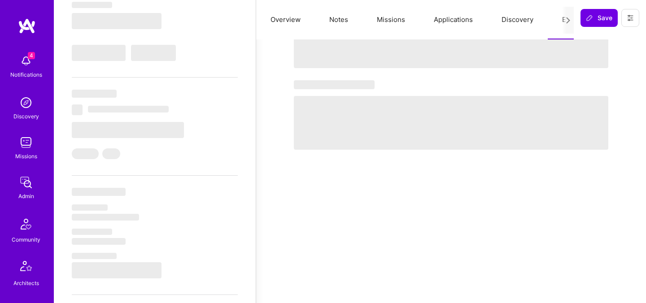
select select "Right Now"
select select "7"
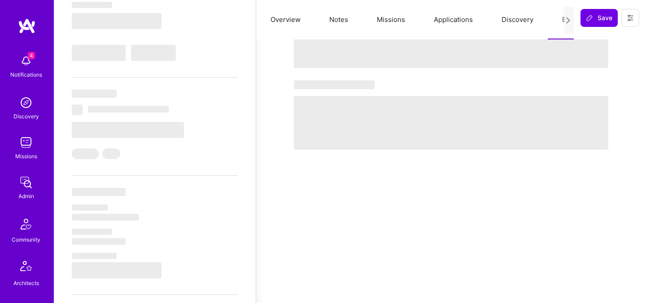
select select "IL"
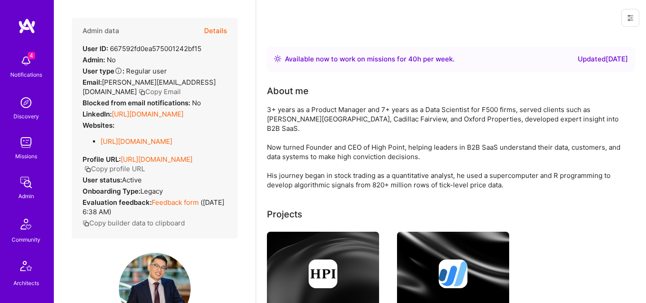
click at [220, 28] on button "Details" at bounding box center [215, 31] width 23 height 26
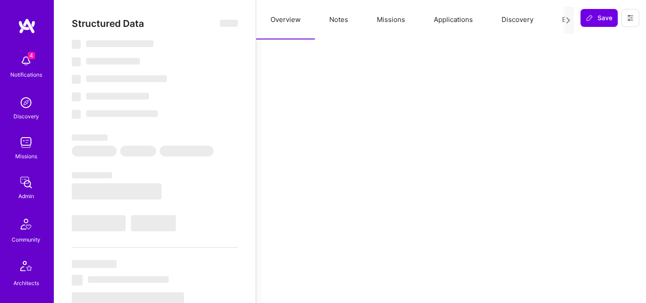
click at [555, 22] on button "Evaluation" at bounding box center [579, 20] width 62 height 40
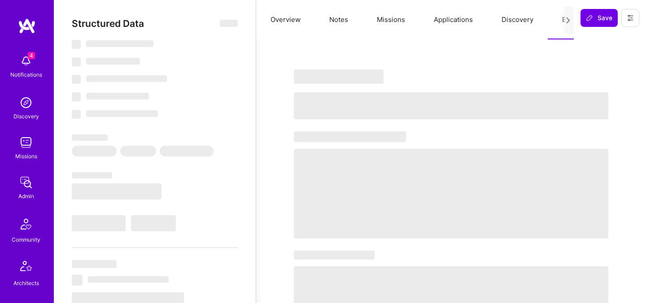
select select "Right Now"
select select "4"
select select "7"
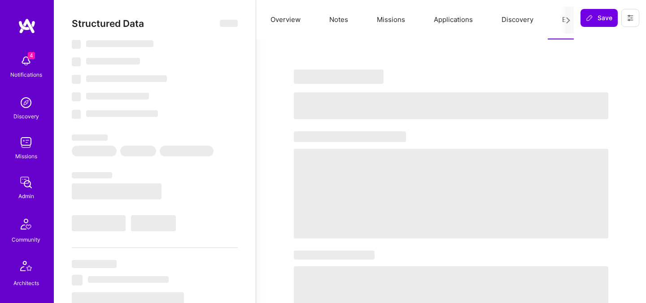
select select "CA"
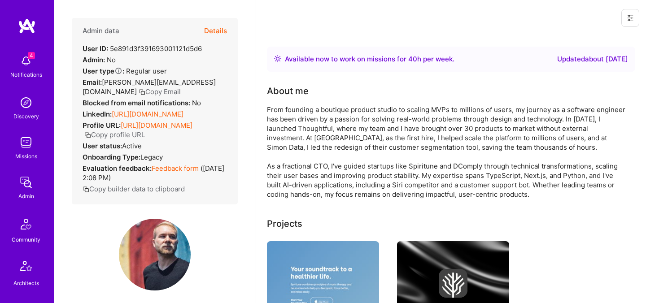
click at [221, 26] on button "Details" at bounding box center [215, 31] width 23 height 26
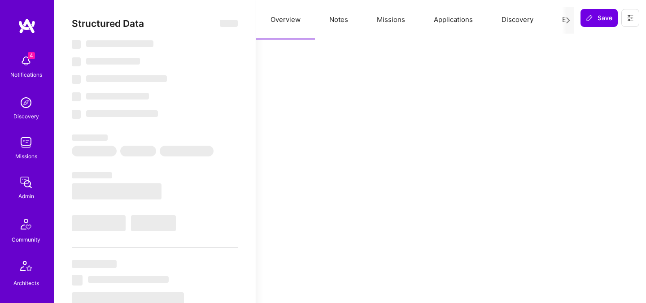
click at [565, 18] on div at bounding box center [569, 20] width 12 height 27
click at [561, 18] on button "Evaluation" at bounding box center [579, 20] width 62 height 40
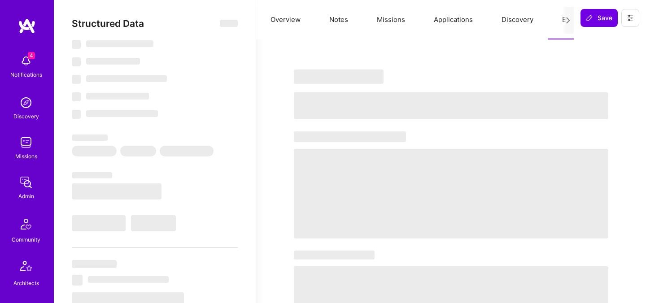
select select "Right Now"
select select "7"
select select "4"
select select "7"
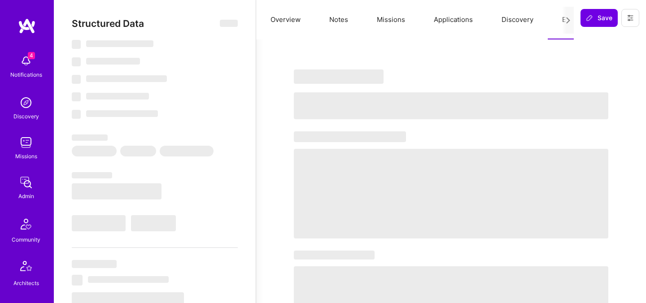
select select "US"
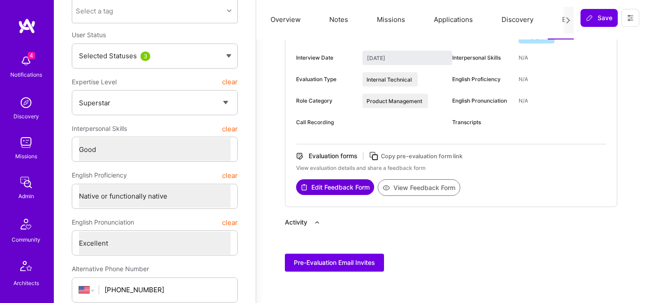
scroll to position [120, 0]
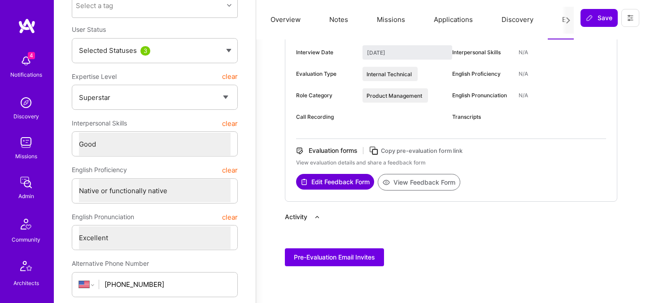
click at [408, 179] on button "View Feedback Form" at bounding box center [419, 182] width 83 height 17
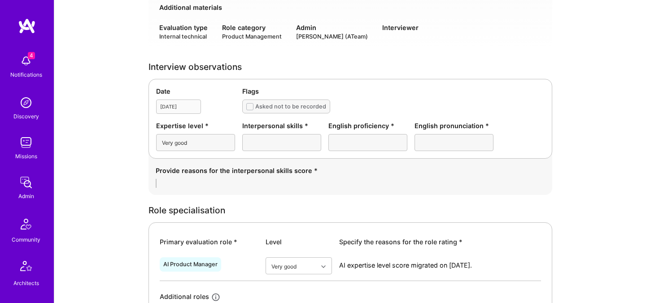
scroll to position [175, 0]
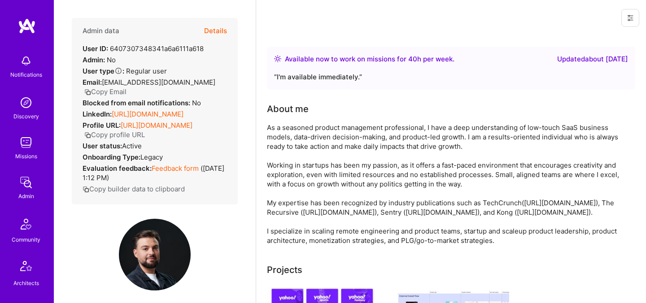
click at [220, 159] on div "Admin data Details User ID: 6407307348341a6a6111a618 Admin: No User type Regula…" at bounding box center [155, 111] width 166 height 187
click at [216, 29] on button "Details" at bounding box center [215, 31] width 23 height 26
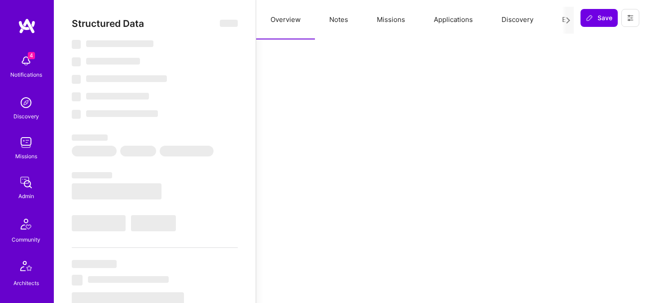
click at [557, 21] on button "Evaluation" at bounding box center [579, 20] width 62 height 40
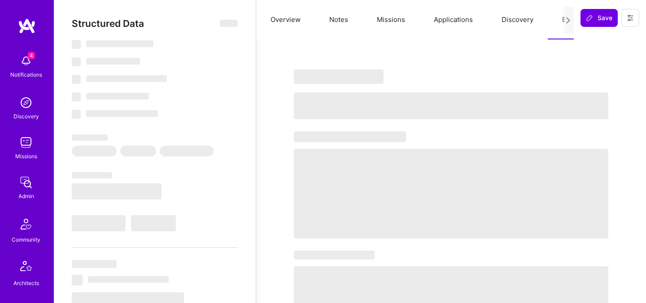
select select "Right Now"
select select "7"
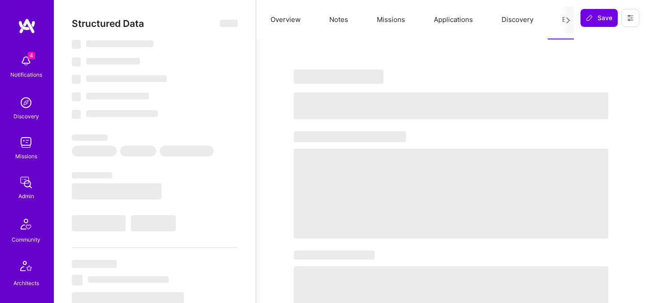
select select "BG"
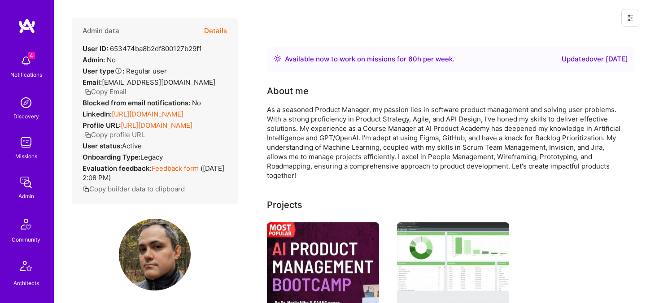
click at [220, 32] on button "Details" at bounding box center [215, 31] width 23 height 26
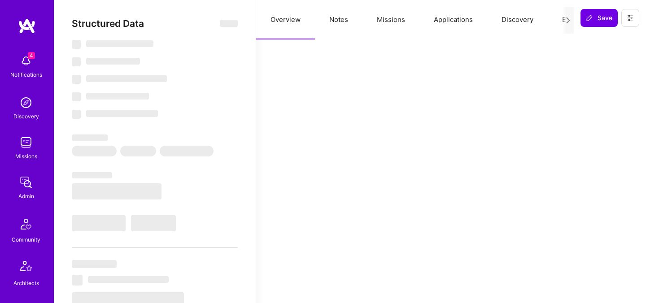
select select "Right Now"
select select "5"
select select "4"
select select "7"
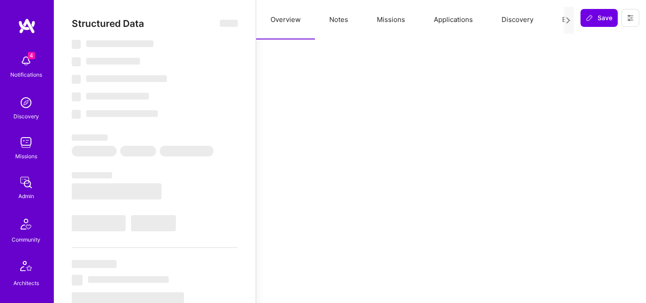
select select "CA"
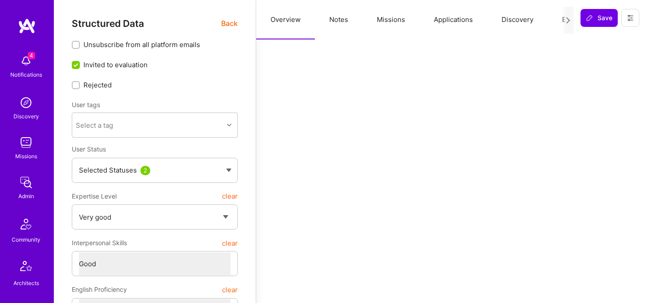
click at [545, 22] on button "Discovery" at bounding box center [518, 20] width 61 height 40
click at [559, 22] on button "Evaluation" at bounding box center [579, 20] width 62 height 40
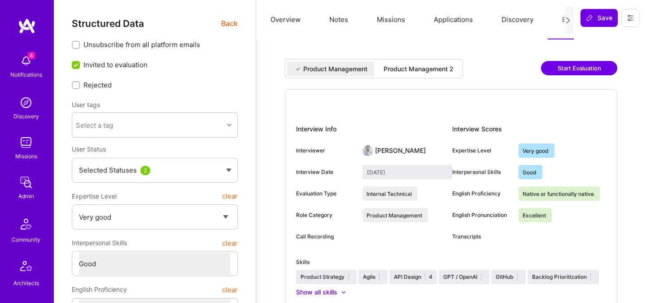
click at [417, 79] on div "Product Management Product Management 2 Start Evaluation" at bounding box center [451, 74] width 333 height 30
click at [418, 76] on div "Product Management Product Management 2" at bounding box center [374, 68] width 178 height 19
click at [419, 68] on div "Product Management 2" at bounding box center [419, 69] width 70 height 9
type input "[DATE]"
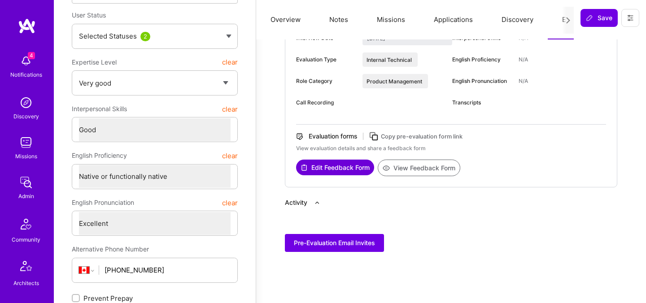
scroll to position [145, 0]
